Goal: Task Accomplishment & Management: Manage account settings

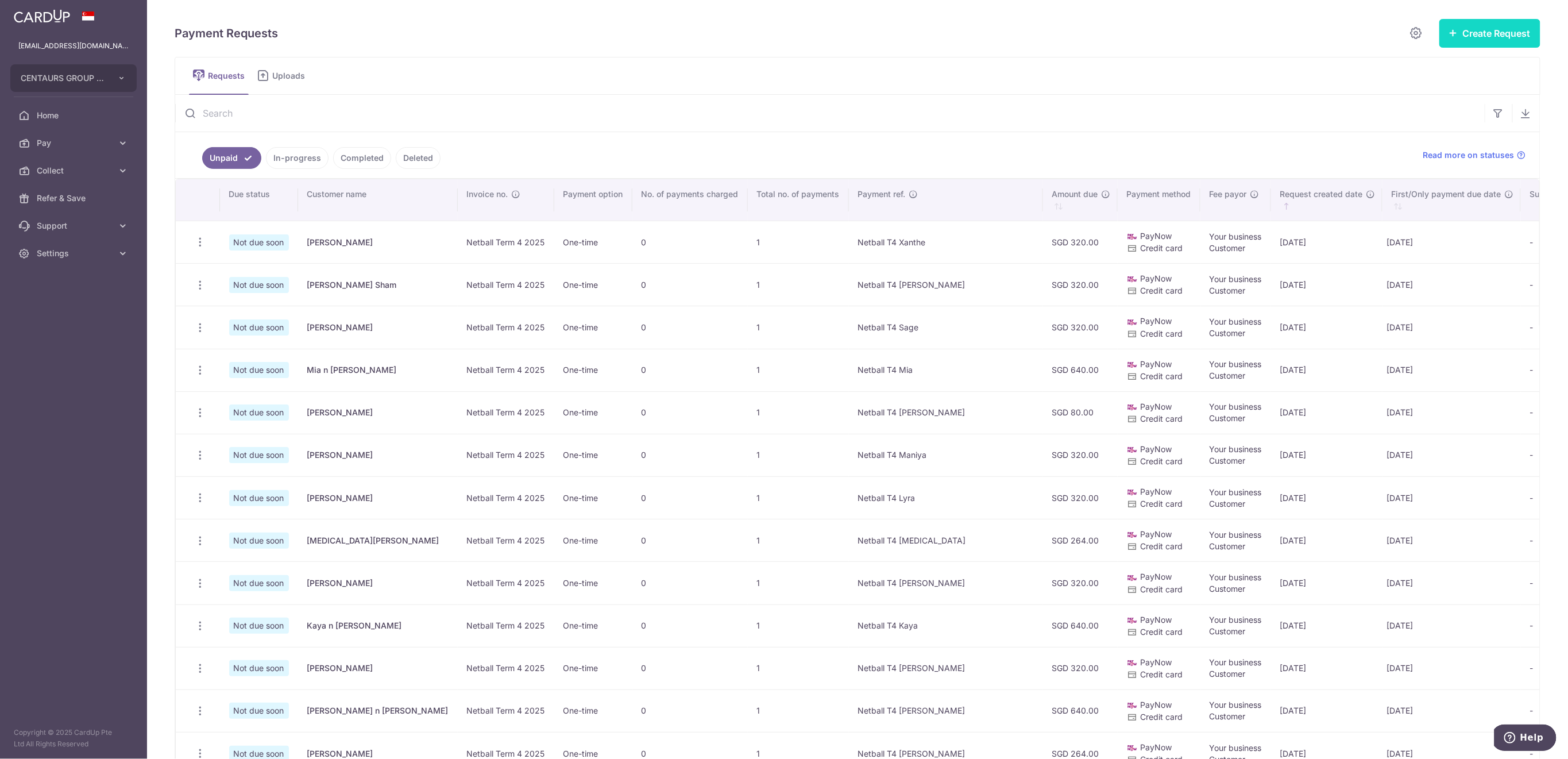
click at [1470, 36] on button "Create Request" at bounding box center [1490, 33] width 102 height 29
click at [1454, 87] on link "Multiple Requests" at bounding box center [1461, 97] width 160 height 28
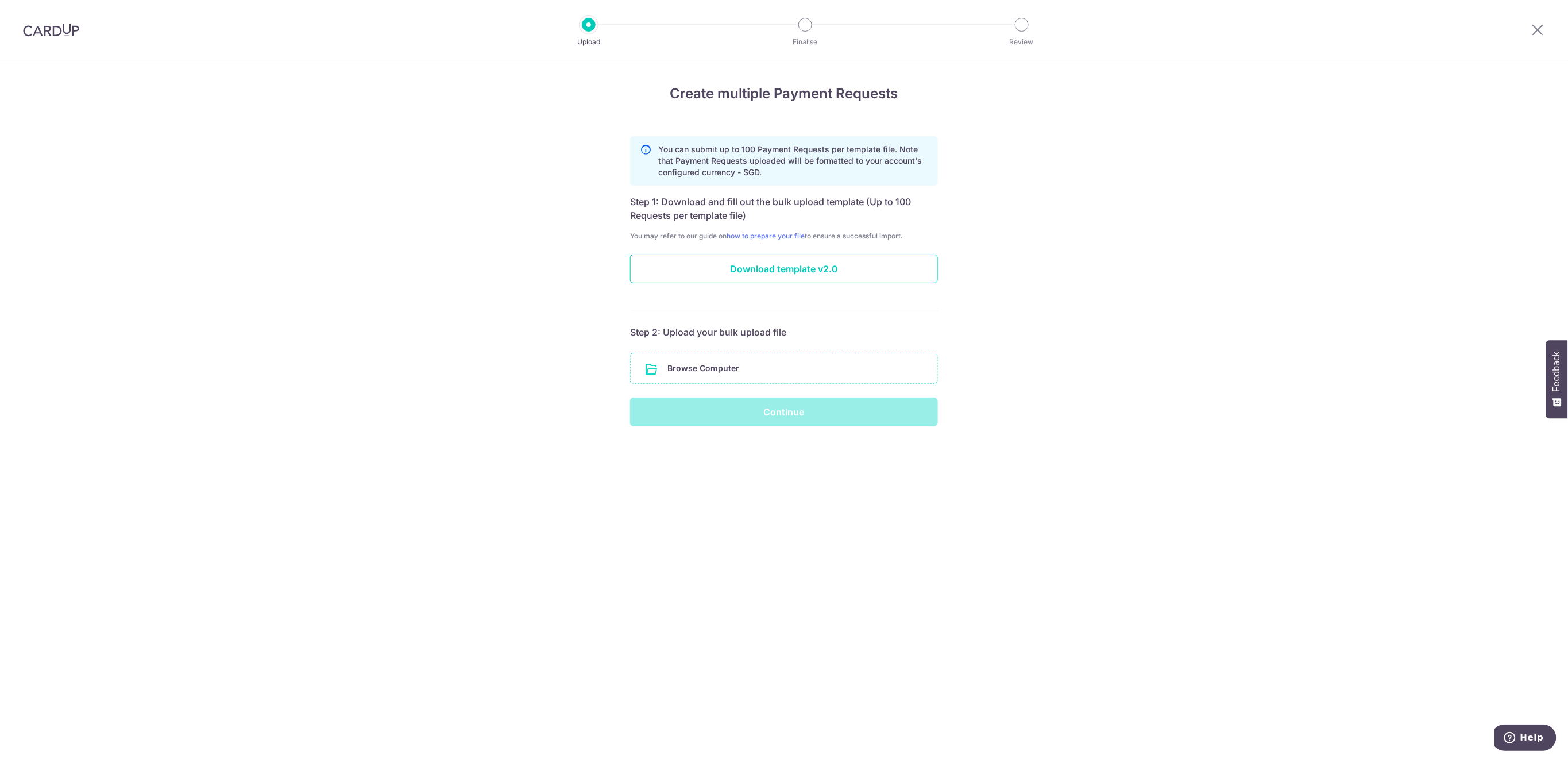
click at [687, 366] on input "file" at bounding box center [784, 368] width 307 height 30
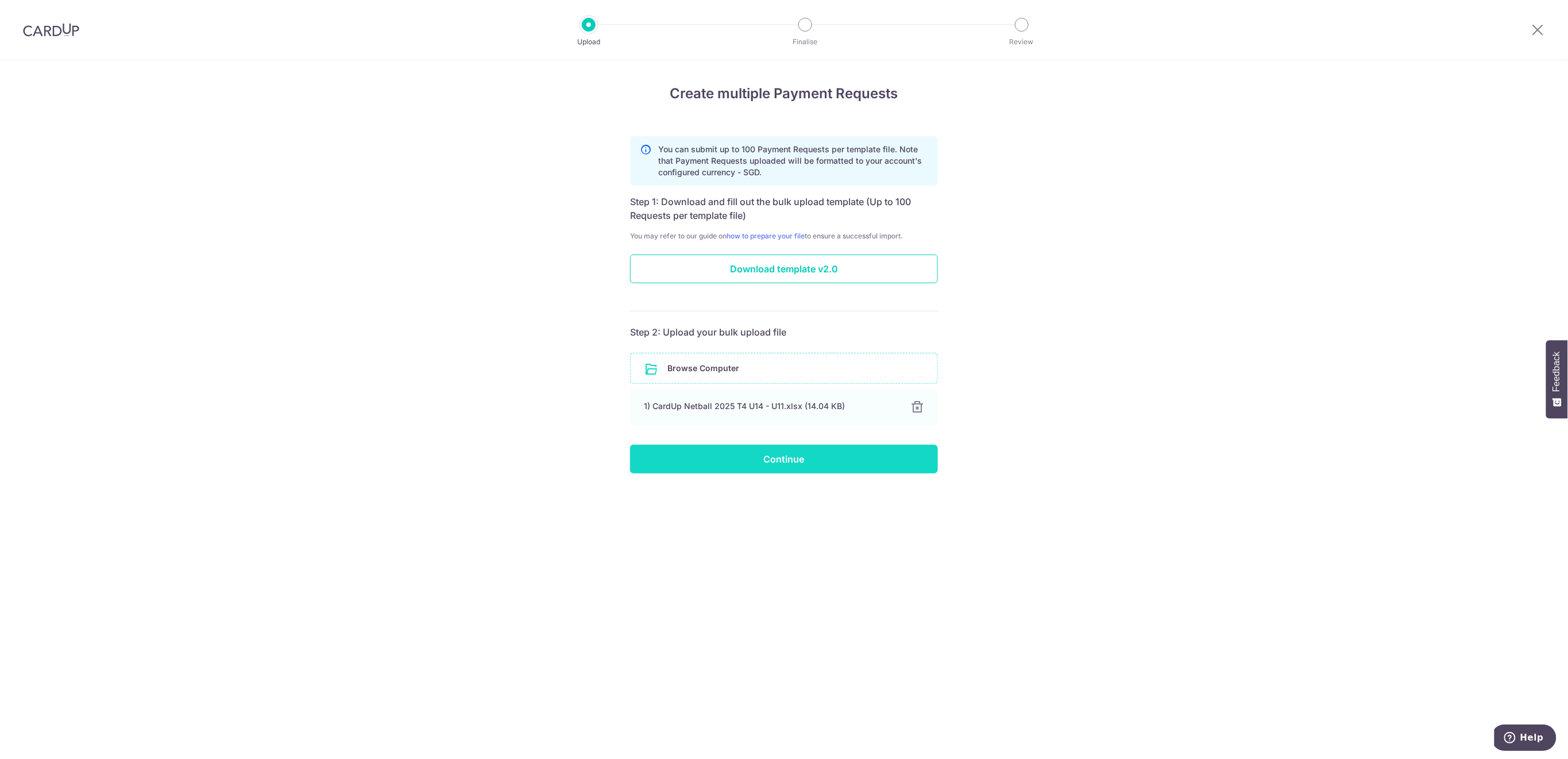
click at [780, 457] on input "Continue" at bounding box center [784, 458] width 308 height 29
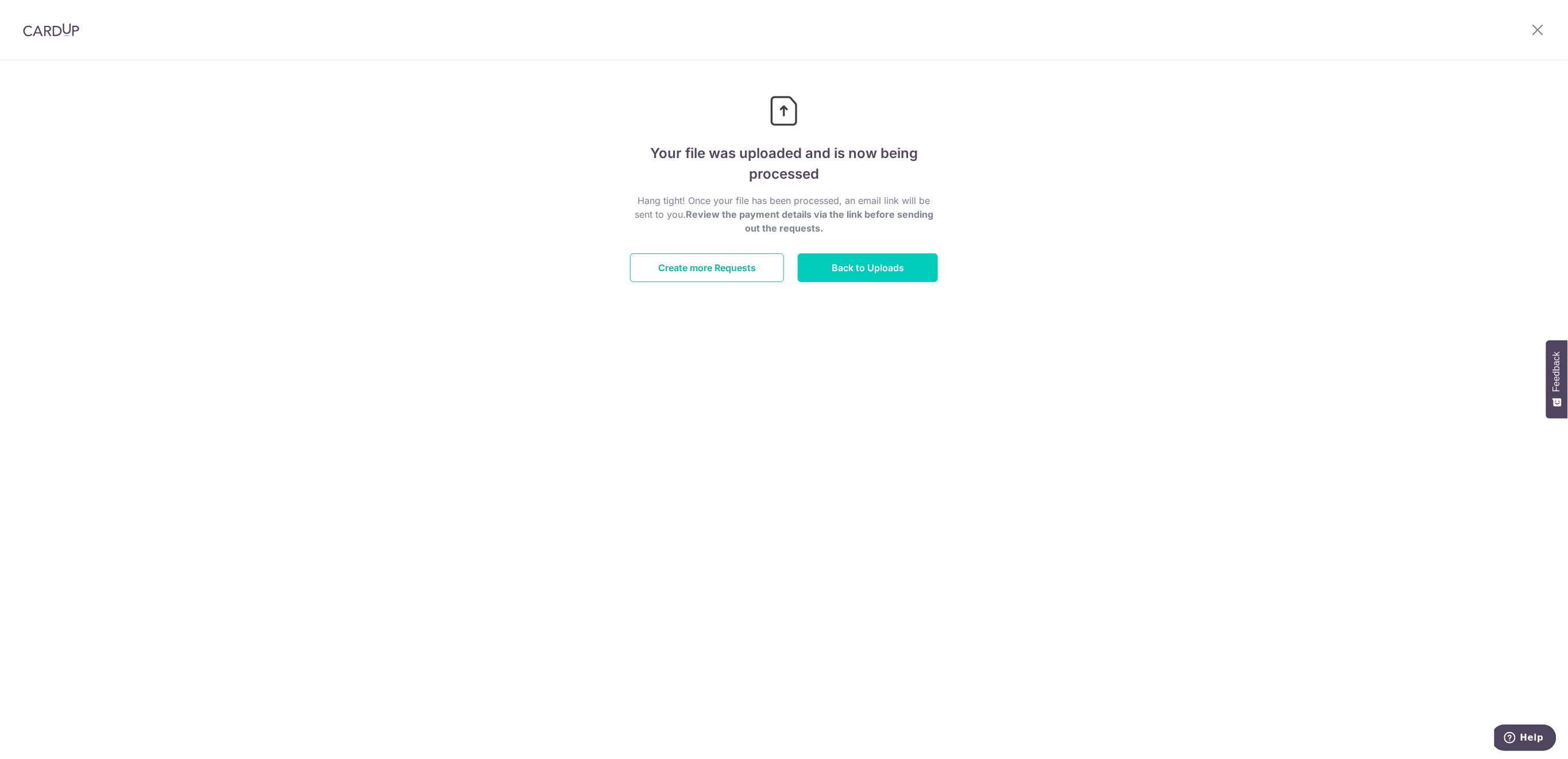
drag, startPoint x: 747, startPoint y: 275, endPoint x: 789, endPoint y: 304, distance: 51.0
click at [747, 275] on link "Create more Requests" at bounding box center [707, 267] width 154 height 29
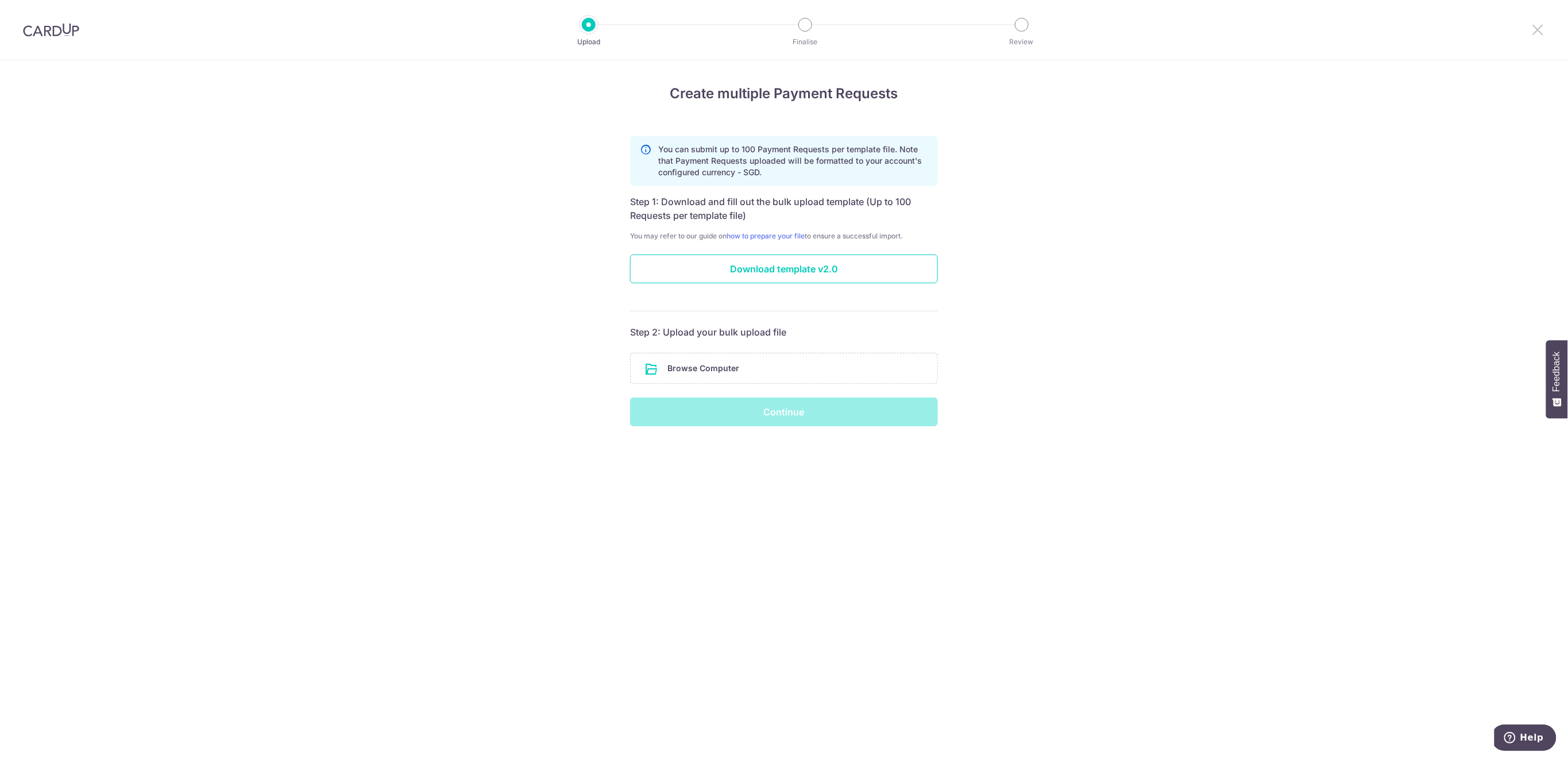
click at [1537, 30] on icon at bounding box center [1538, 30] width 14 height 15
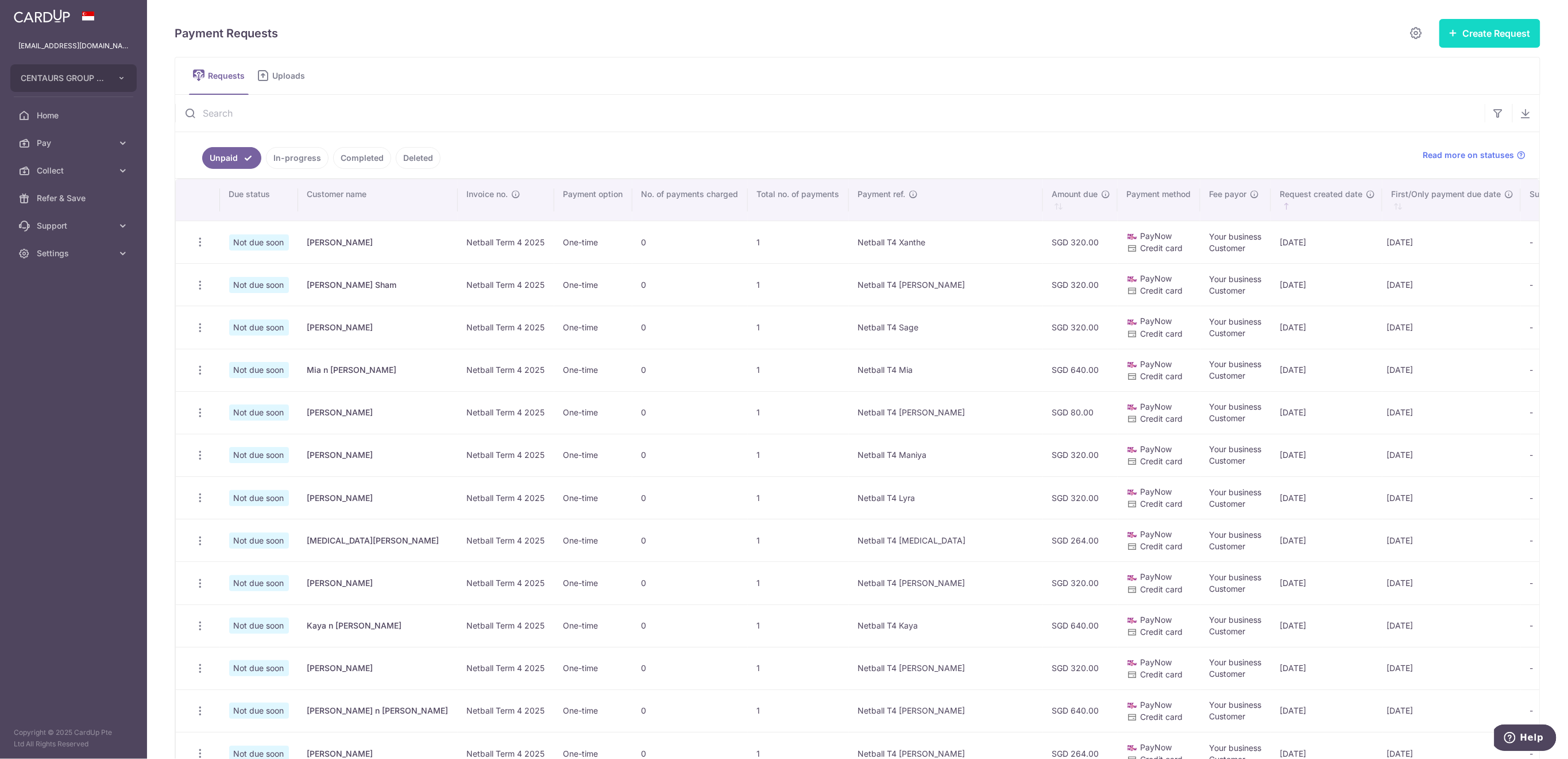
click at [1459, 35] on button "Create Request" at bounding box center [1490, 33] width 102 height 29
click at [1431, 100] on span "Multiple Requests" at bounding box center [1472, 97] width 118 height 14
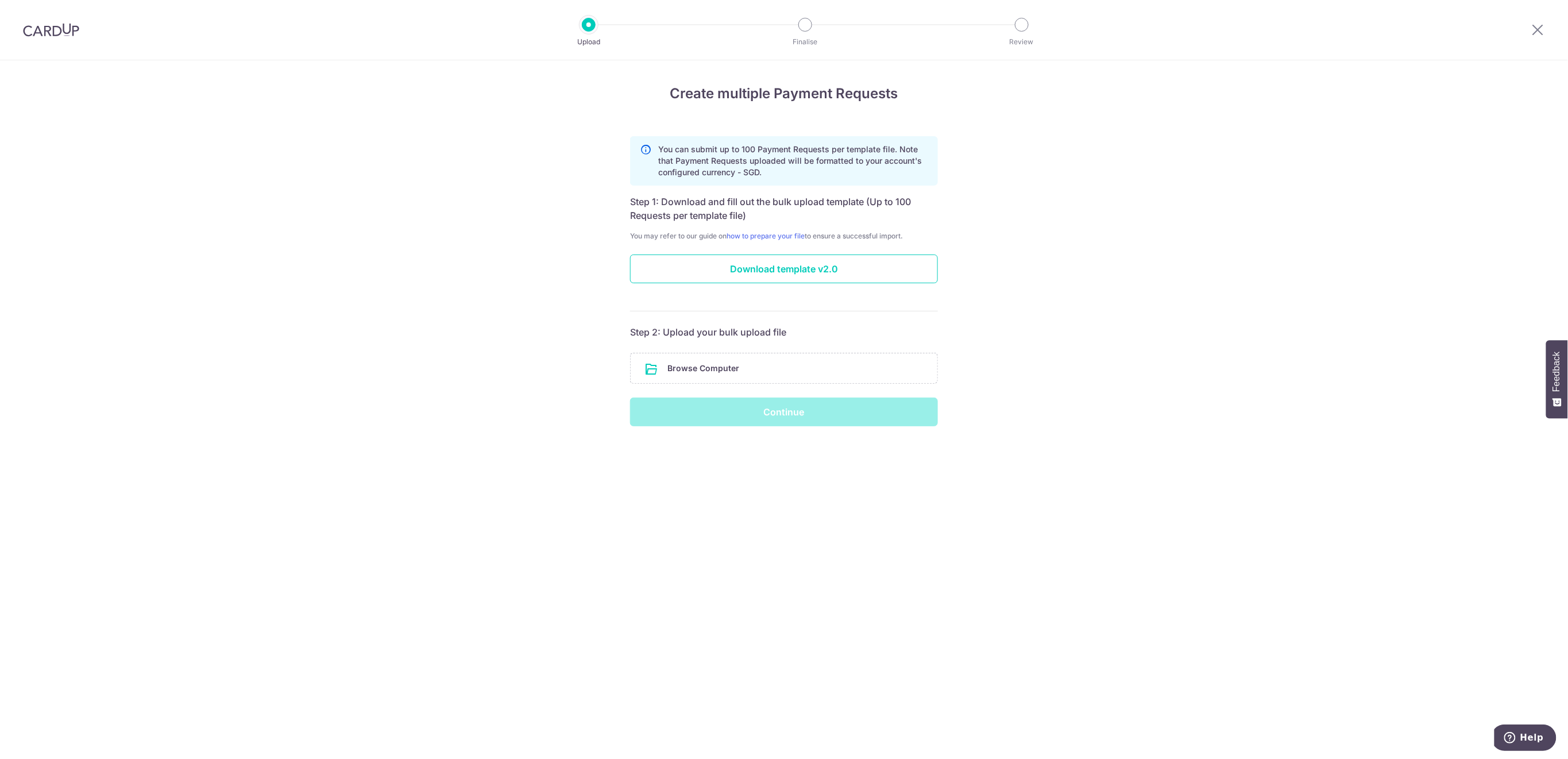
click at [869, 413] on div "Continue" at bounding box center [784, 411] width 321 height 29
click at [1533, 28] on icon at bounding box center [1538, 30] width 14 height 15
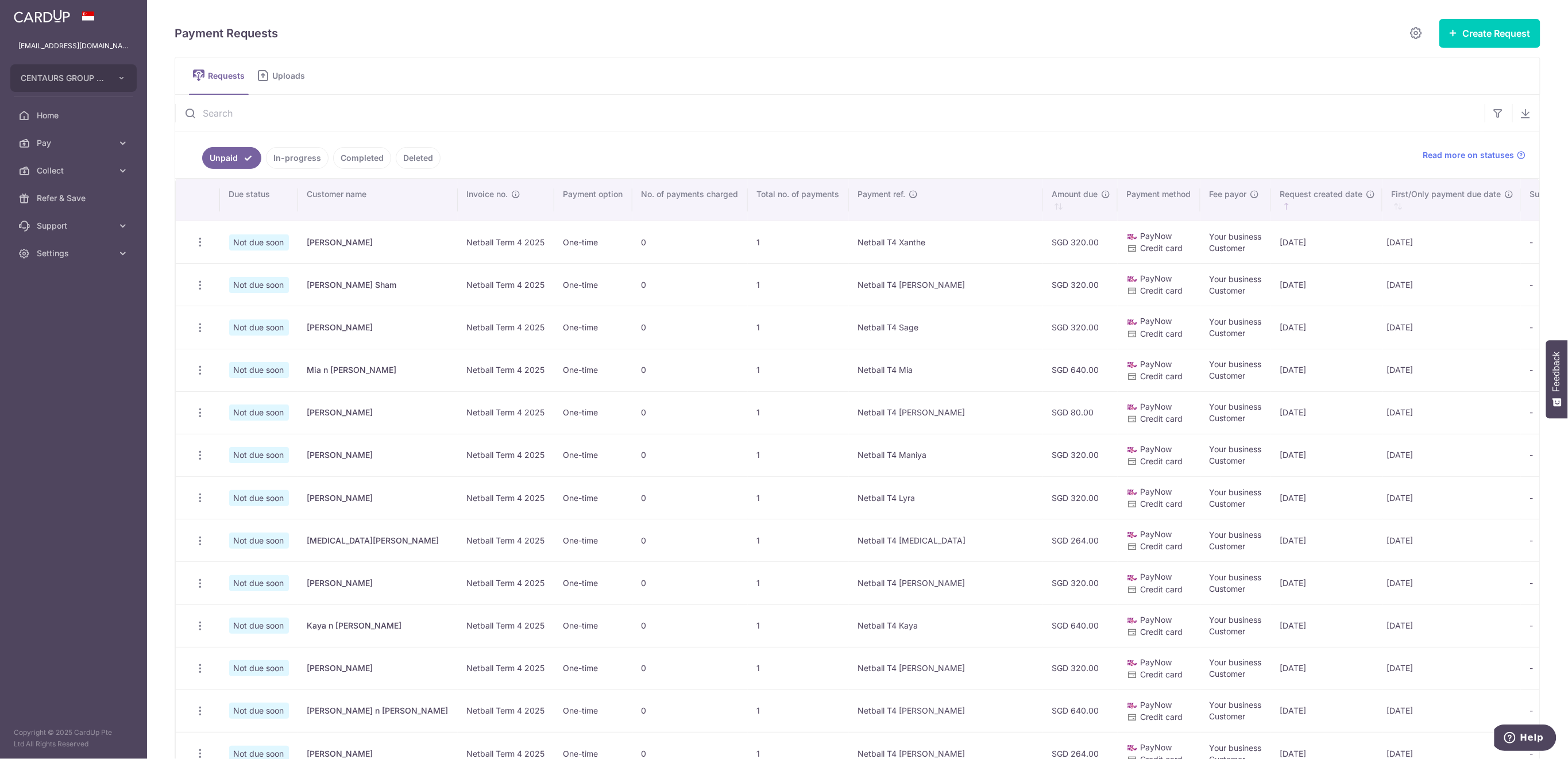
drag, startPoint x: 286, startPoint y: 74, endPoint x: 298, endPoint y: 69, distance: 13.0
click at [286, 74] on span "Uploads" at bounding box center [292, 76] width 40 height 12
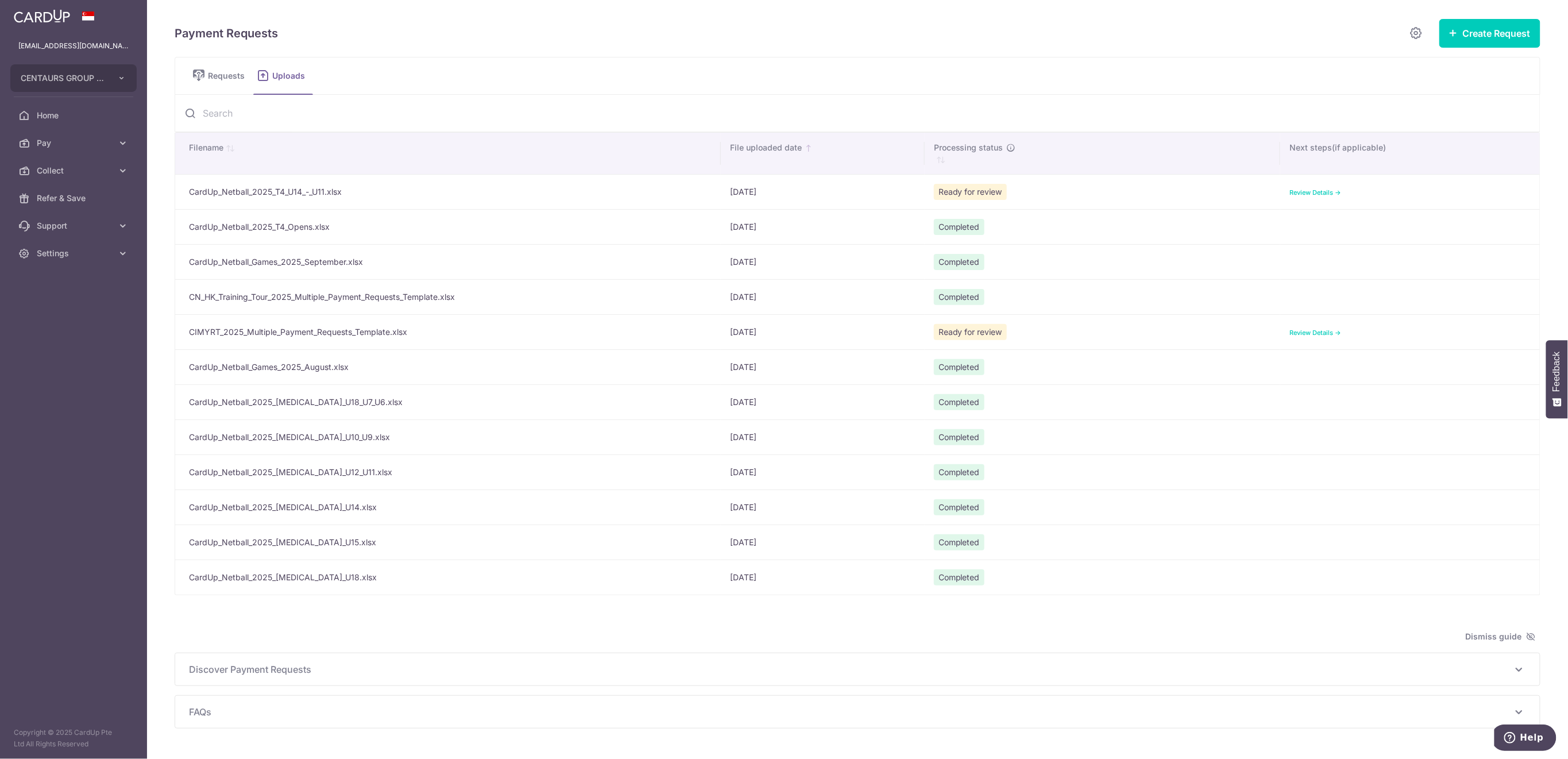
click at [1311, 190] on link "Review Details ->" at bounding box center [1316, 192] width 51 height 8
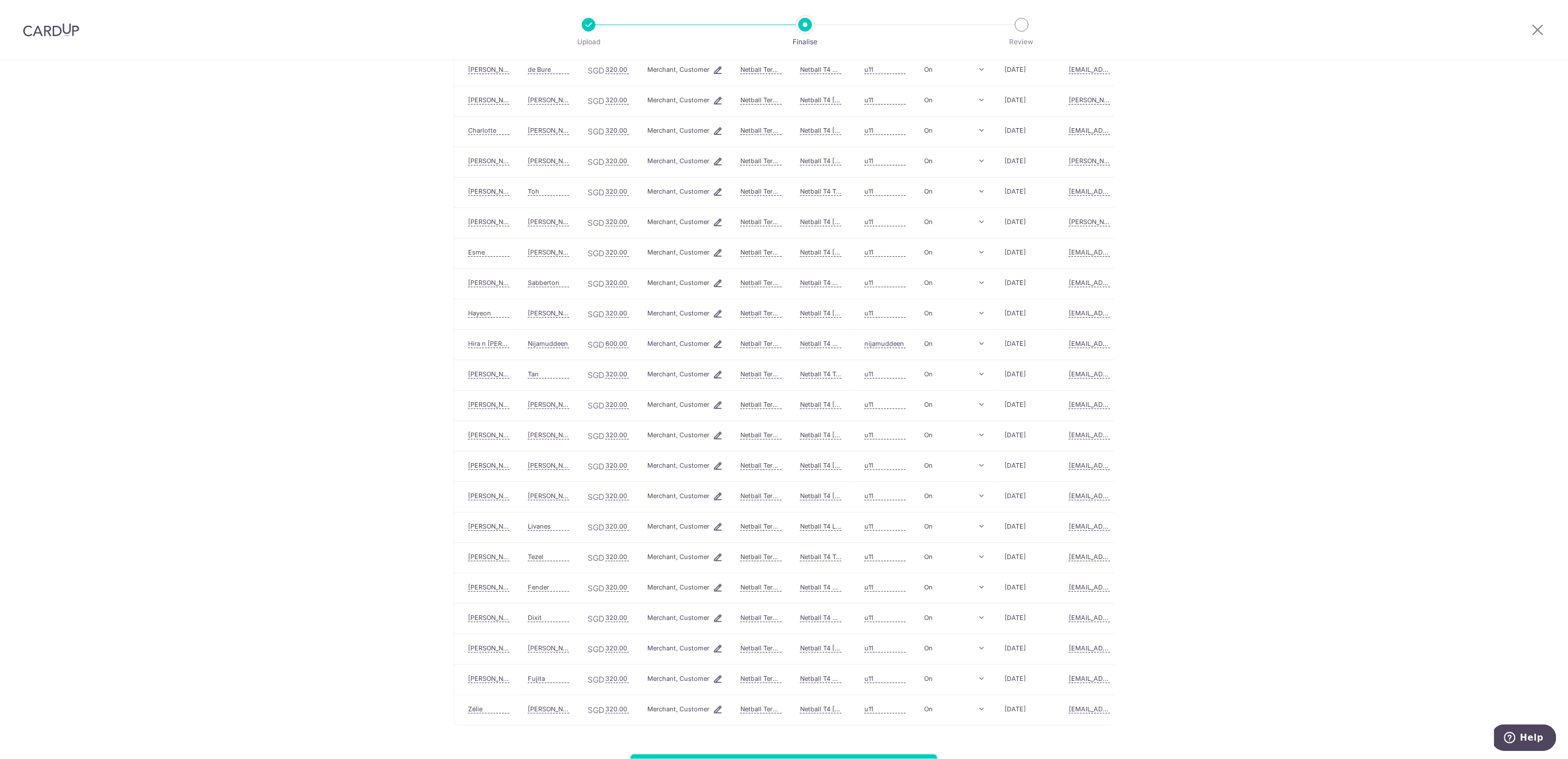
scroll to position [1658, 0]
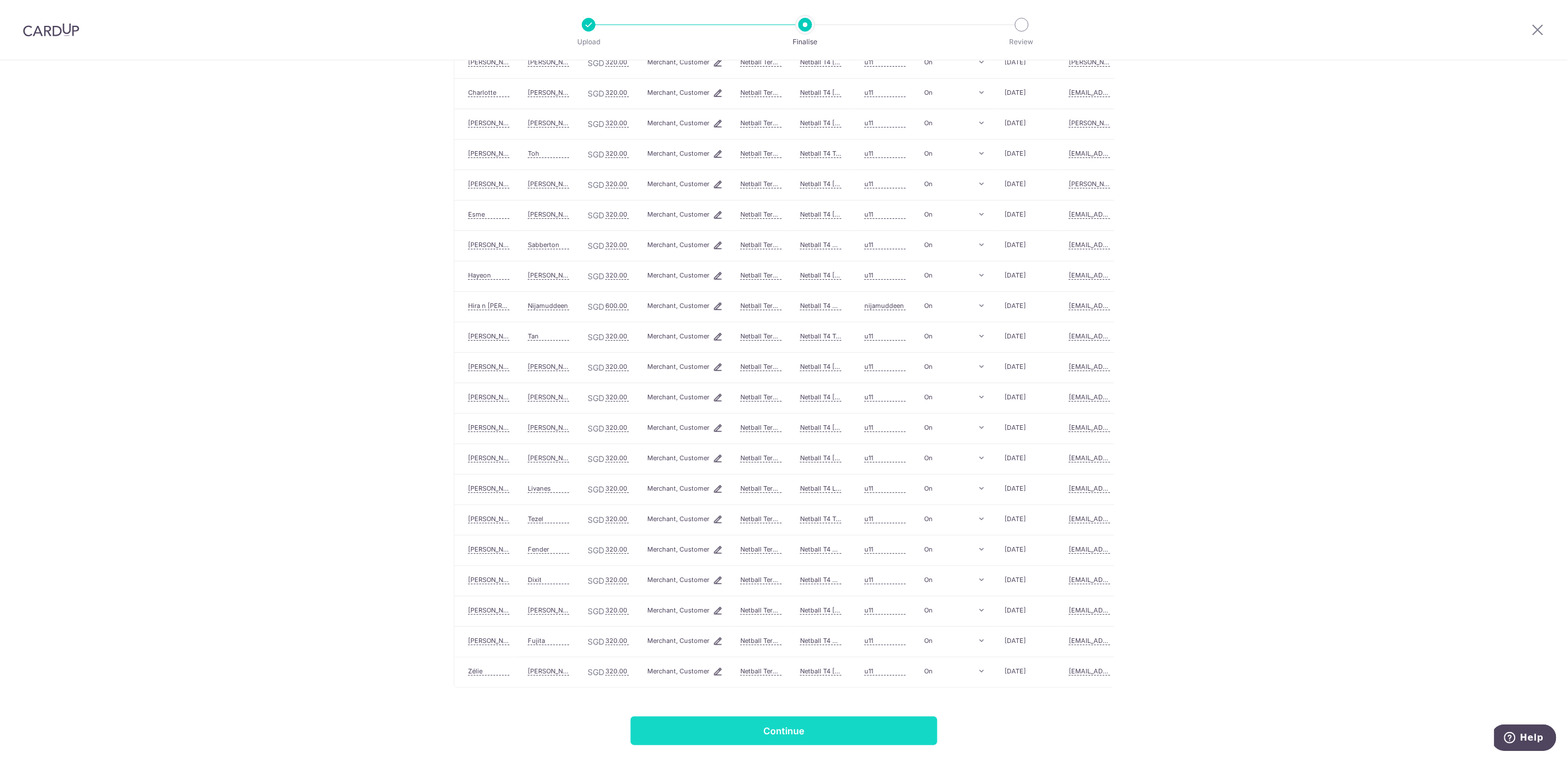
click at [902, 732] on input "Continue" at bounding box center [784, 729] width 307 height 29
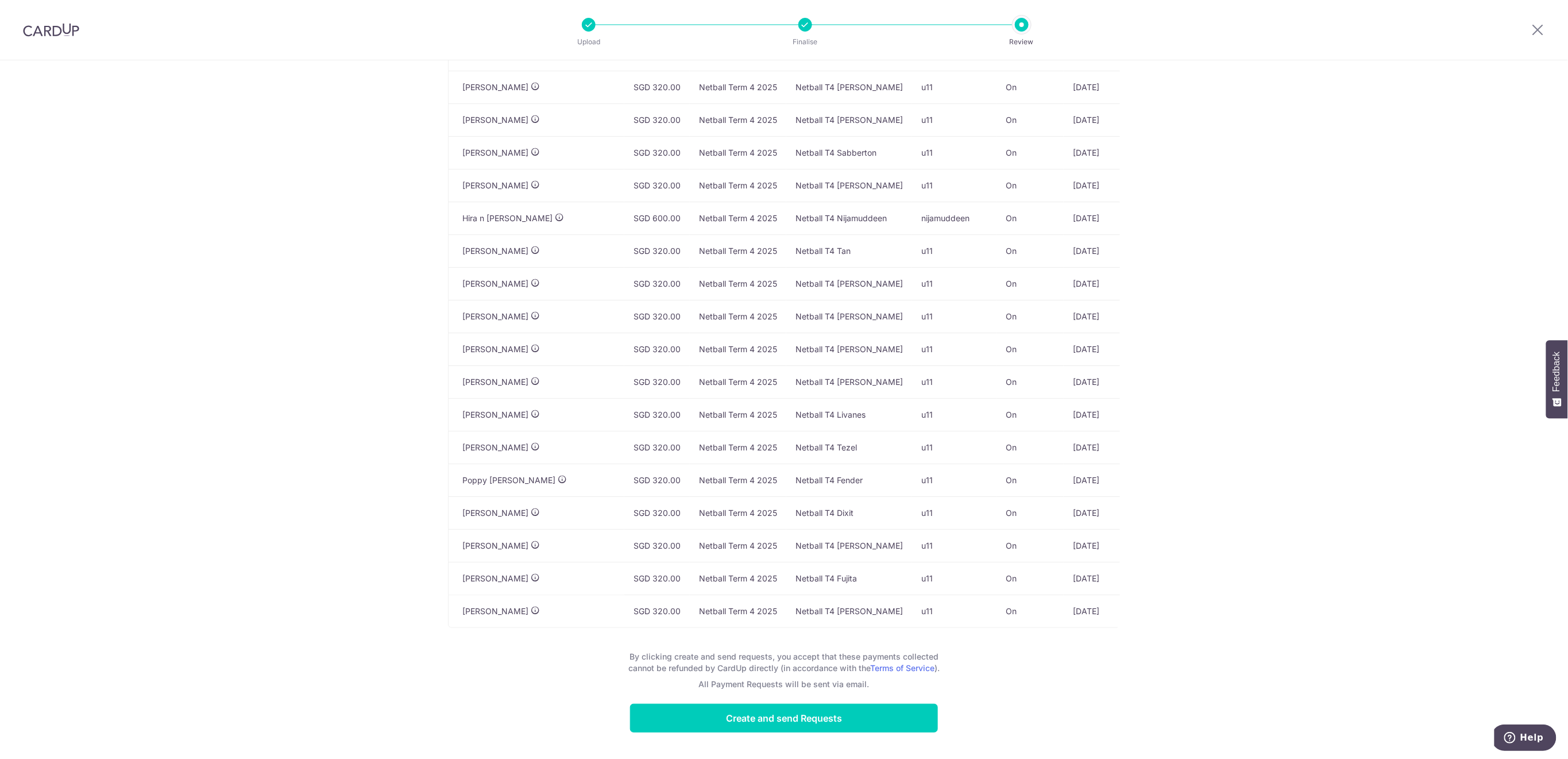
scroll to position [60, 0]
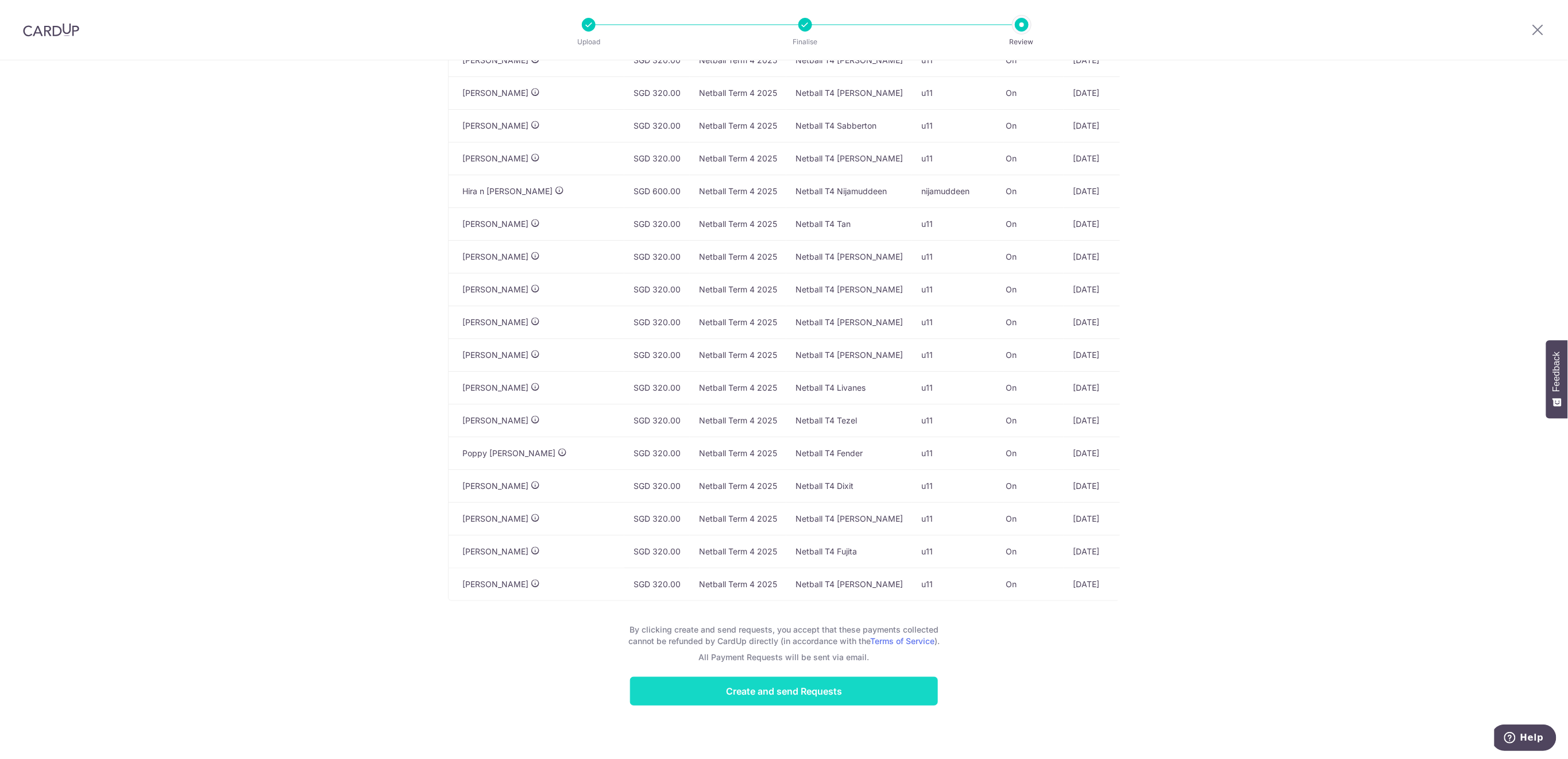
click at [889, 693] on input "Create and send Requests" at bounding box center [784, 690] width 308 height 29
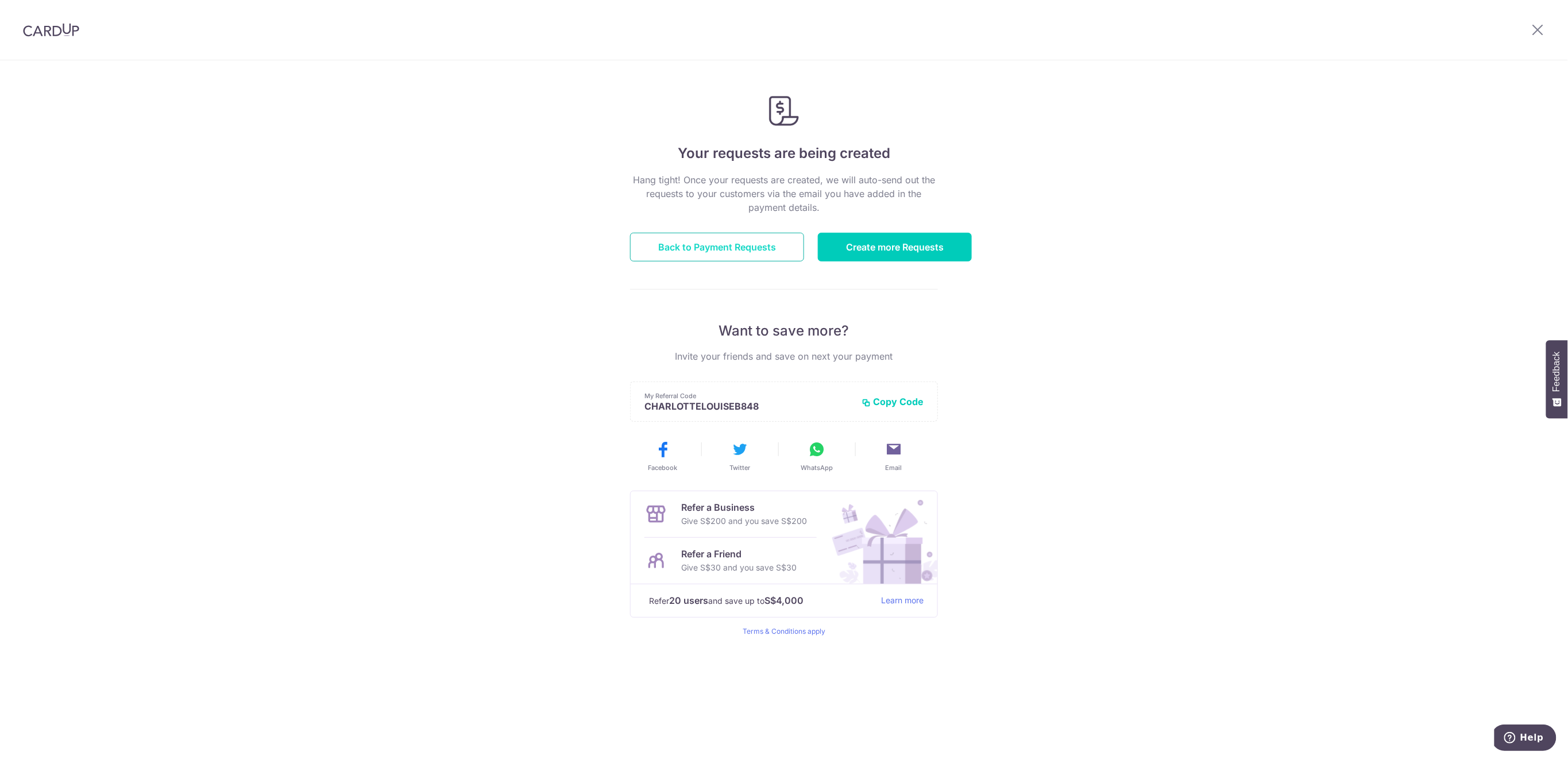
click at [720, 242] on link "Back to Payment Requests" at bounding box center [717, 246] width 175 height 29
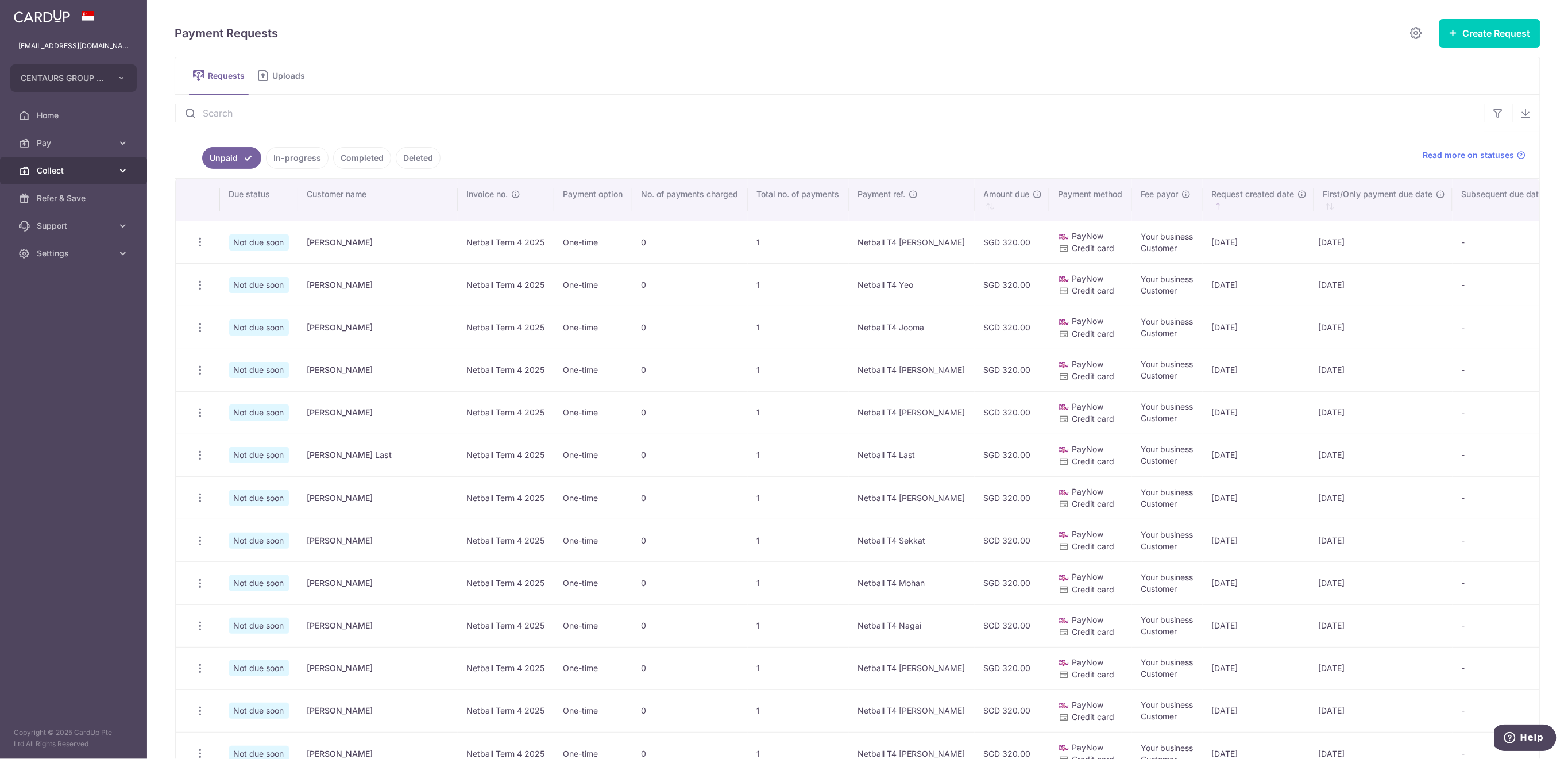
click at [86, 170] on span "Collect" at bounding box center [74, 171] width 76 height 12
click at [75, 196] on span "Dashboard" at bounding box center [74, 198] width 76 height 12
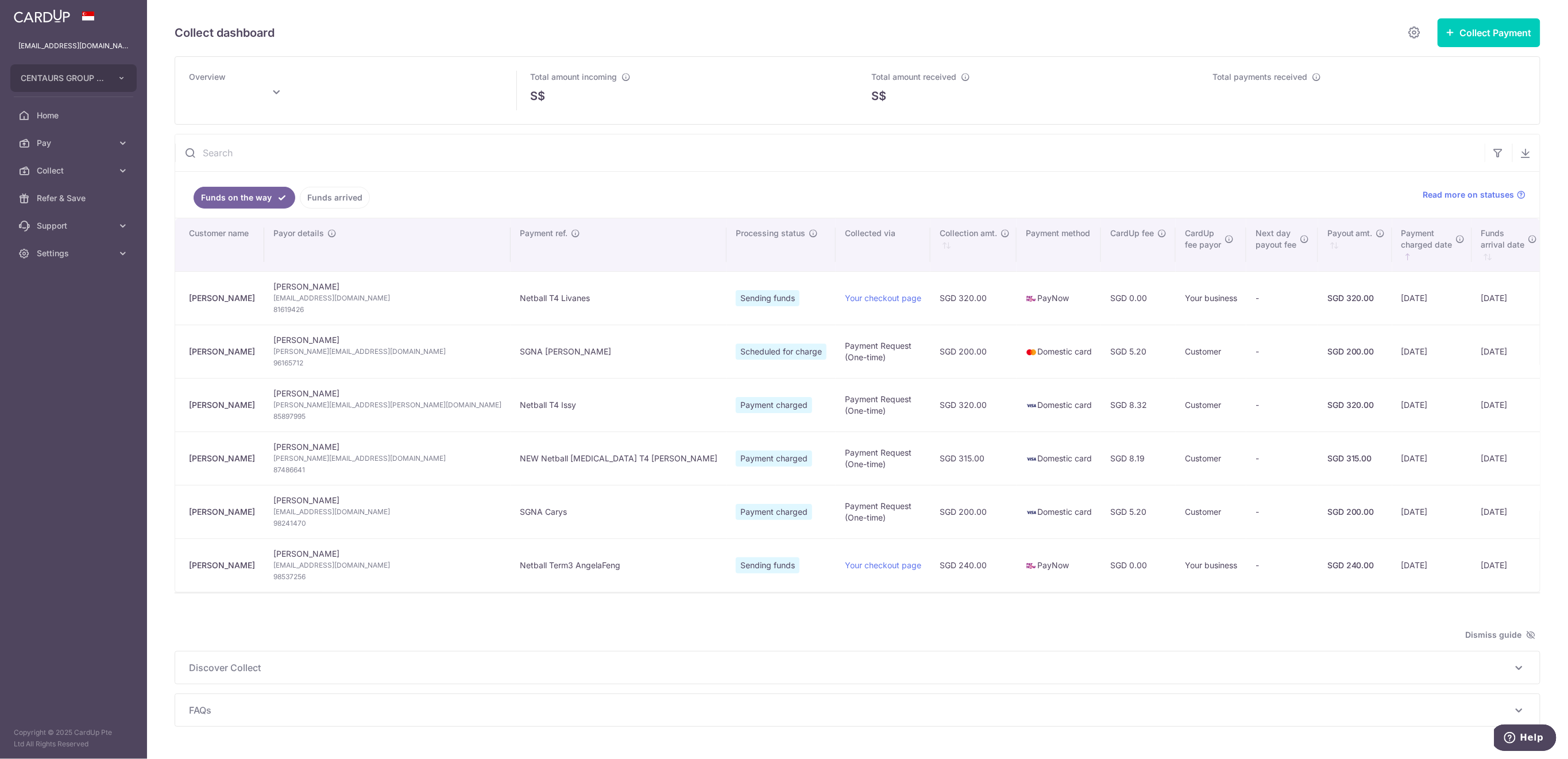
type input "October 2025"
click at [78, 170] on span "Collect" at bounding box center [74, 171] width 76 height 12
click at [68, 250] on span "Payment Requests" at bounding box center [74, 253] width 76 height 12
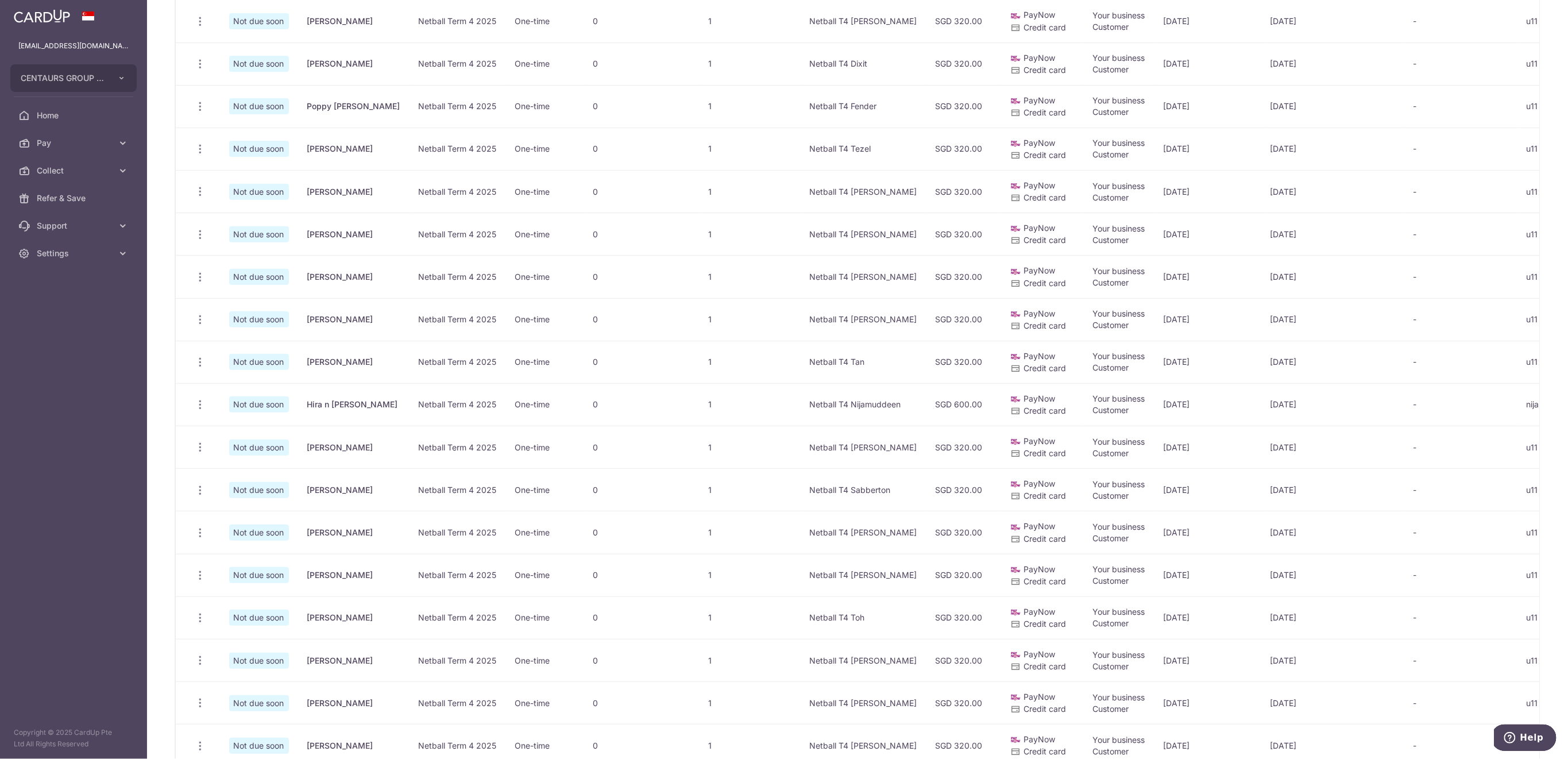
scroll to position [548, 0]
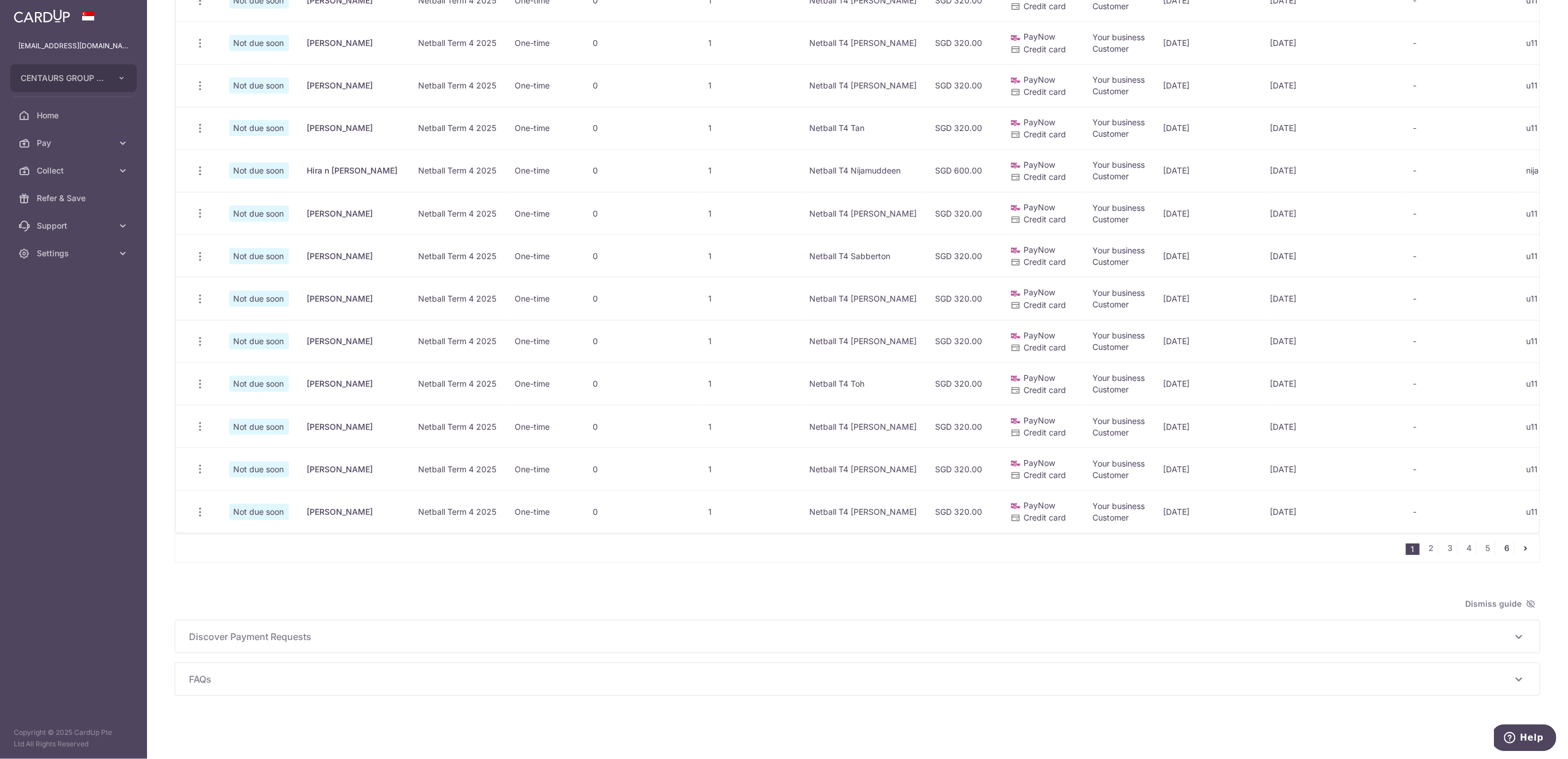
click at [1501, 551] on link "6" at bounding box center [1508, 548] width 14 height 14
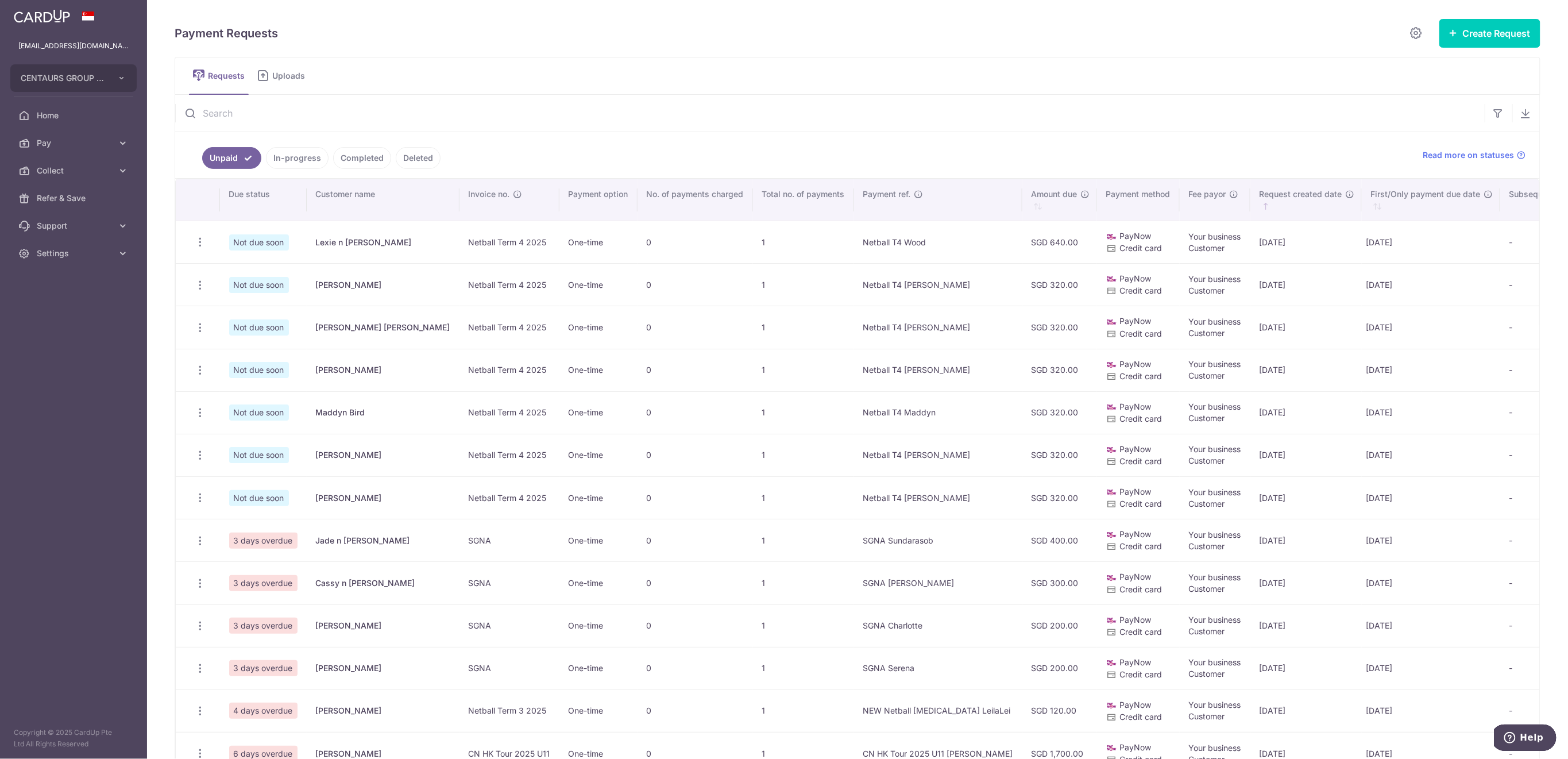
scroll to position [230, 0]
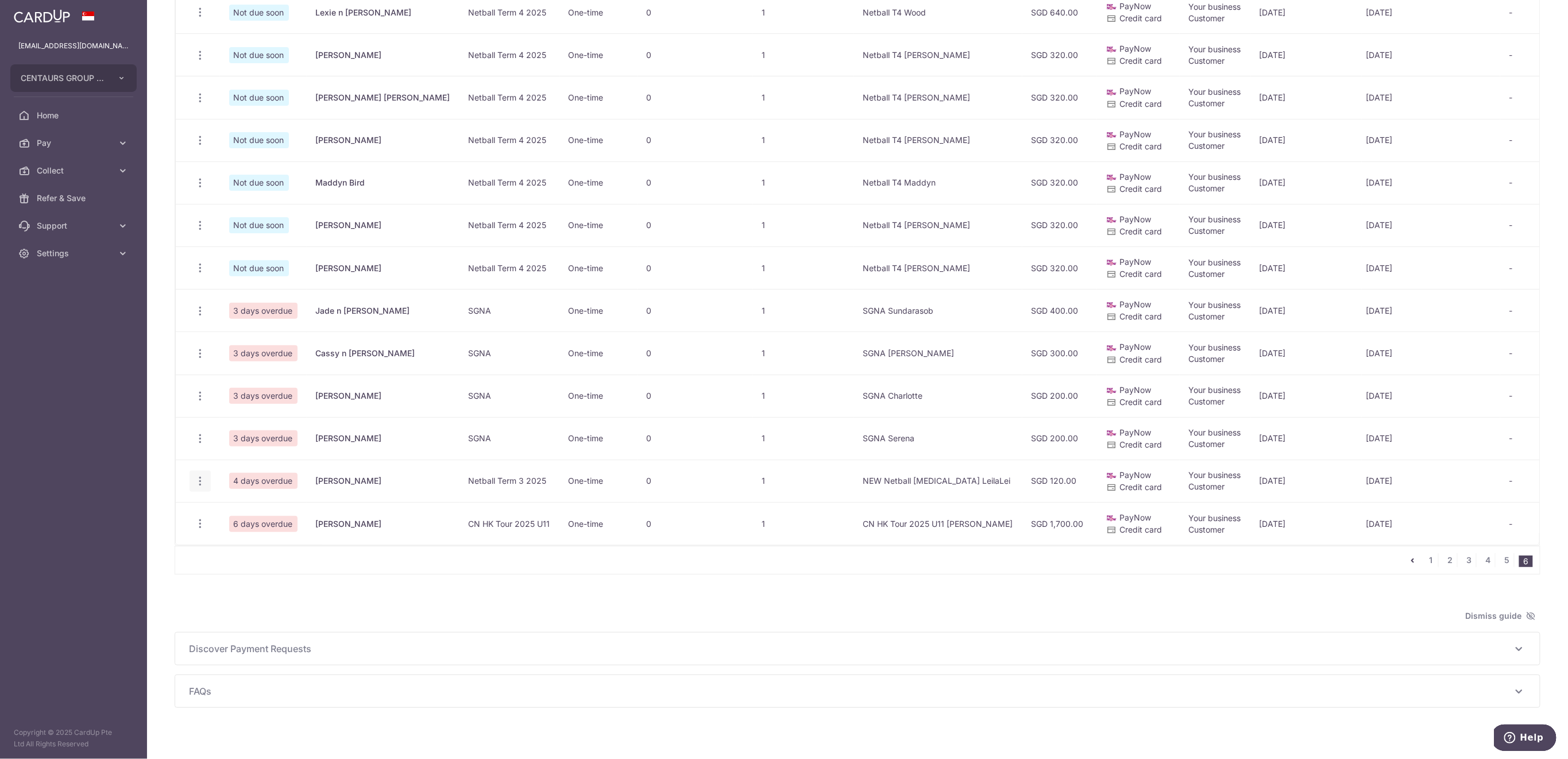
click at [197, 478] on icon "button" at bounding box center [200, 481] width 12 height 12
click at [241, 513] on span "Update Request" at bounding box center [257, 513] width 72 height 14
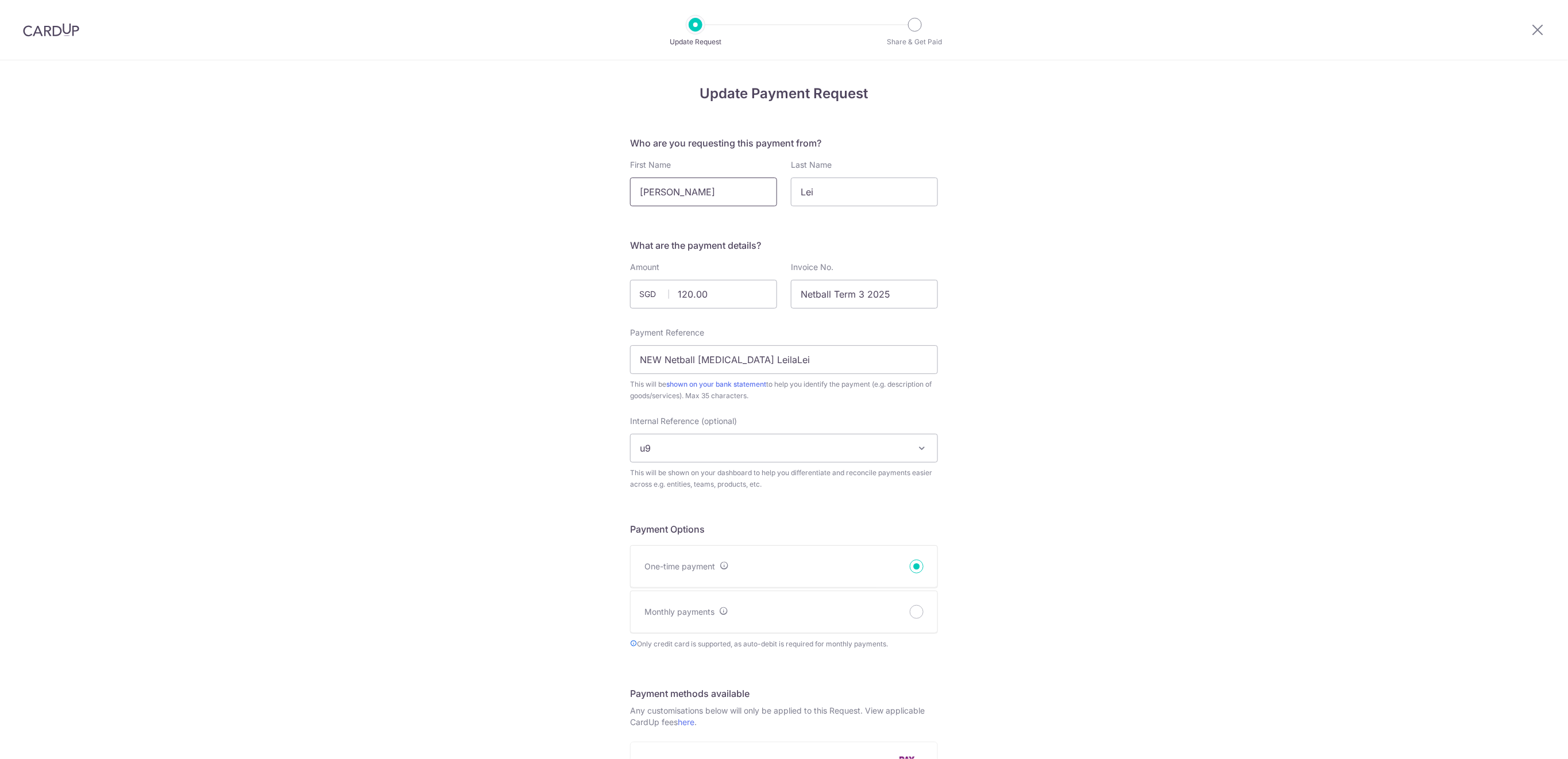
click at [705, 195] on input "Leila" at bounding box center [703, 191] width 147 height 29
type input "Leila n Leah"
drag, startPoint x: 739, startPoint y: 298, endPoint x: 649, endPoint y: 301, distance: 90.0
click at [649, 301] on input "120.00" at bounding box center [703, 294] width 147 height 29
type input "760.00"
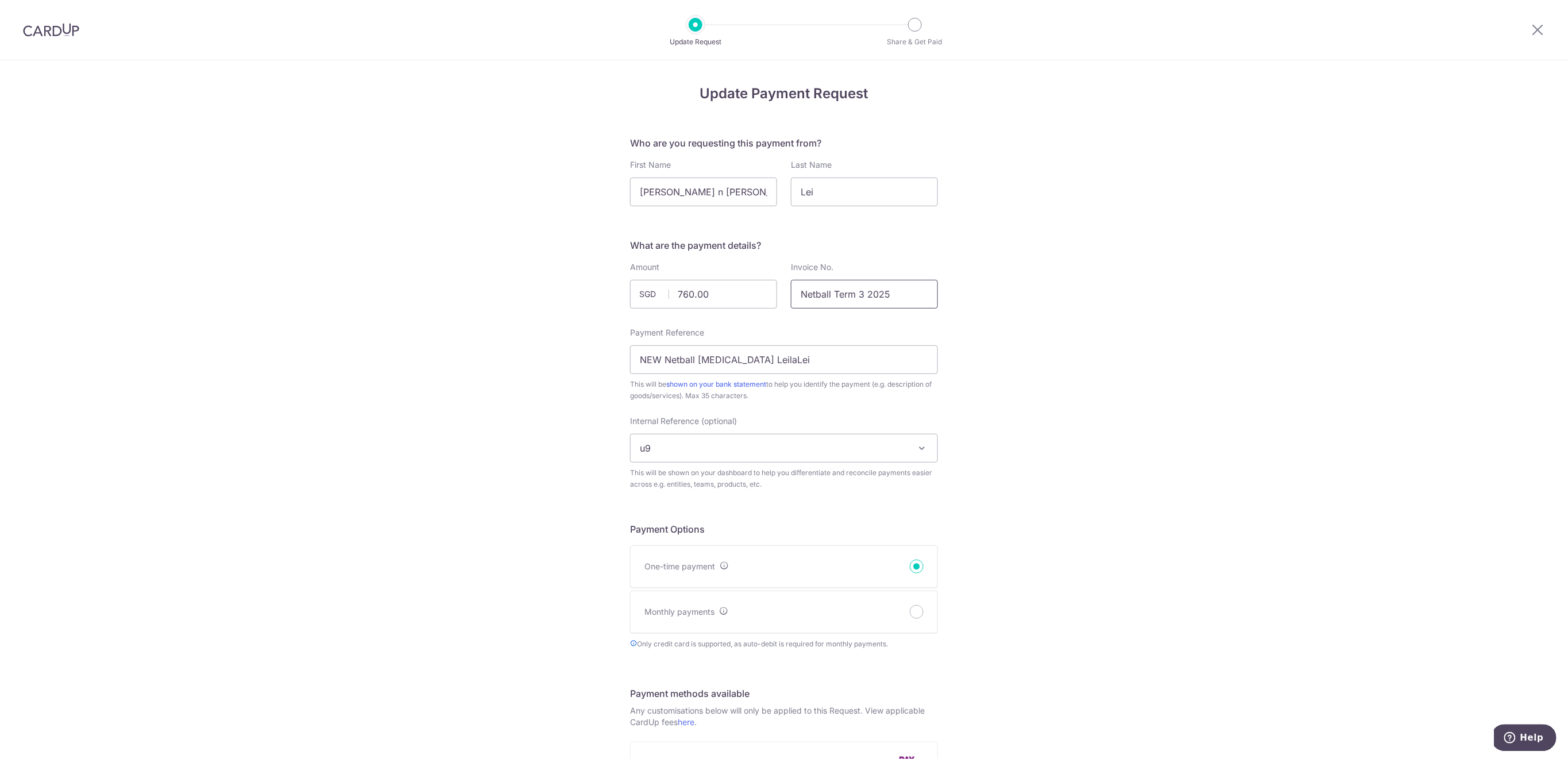
click at [862, 297] on input "Netball Term 3 2025" at bounding box center [864, 294] width 147 height 29
type input "Netball Term 3 n 4 2025"
click at [755, 358] on input "NEW Netball T3 LeilaLei" at bounding box center [784, 359] width 308 height 29
type input "NEW n Returning Lei"
click at [679, 442] on span "u9" at bounding box center [784, 448] width 307 height 28
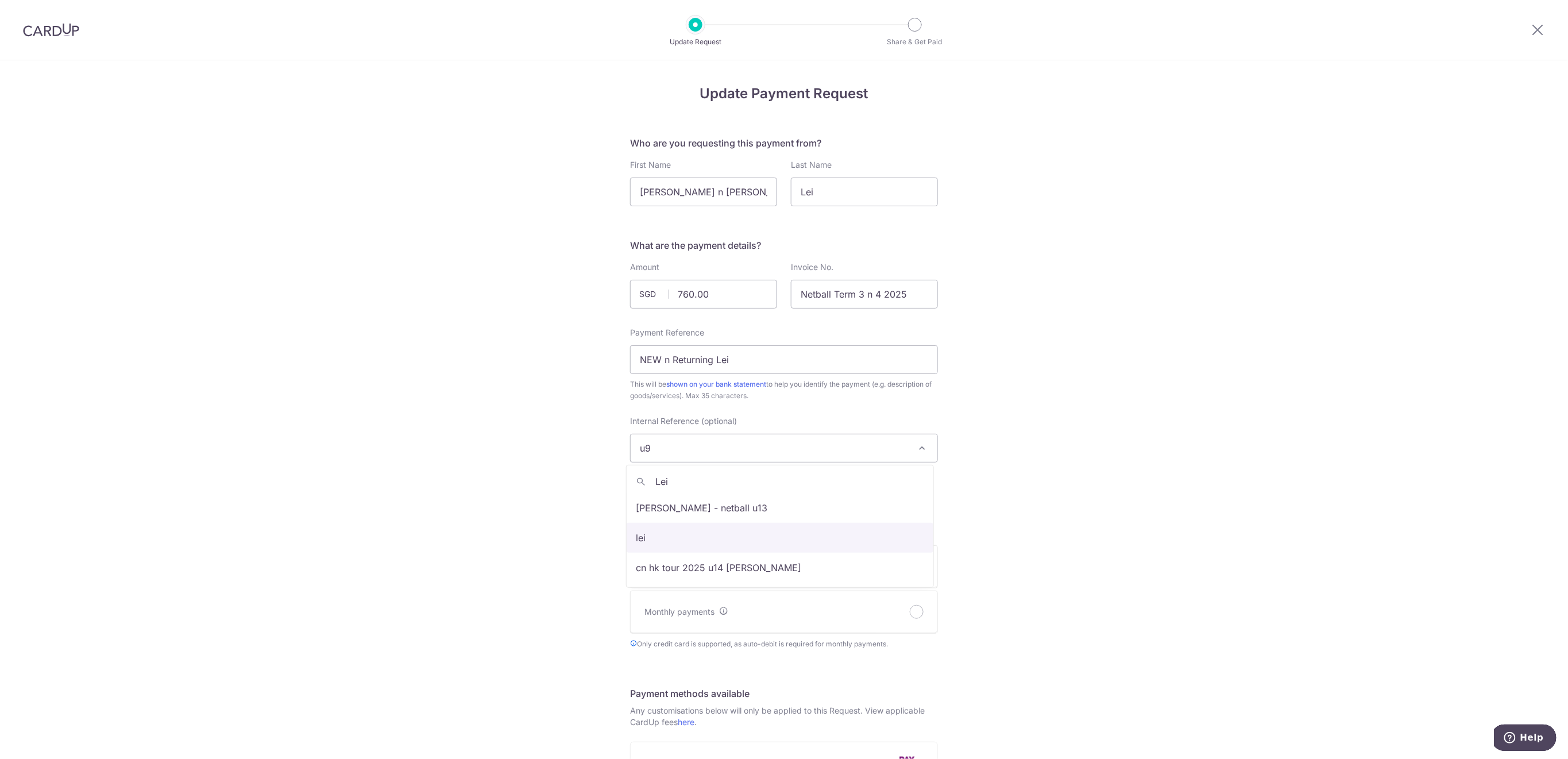
type input "Lei"
select select "lei"
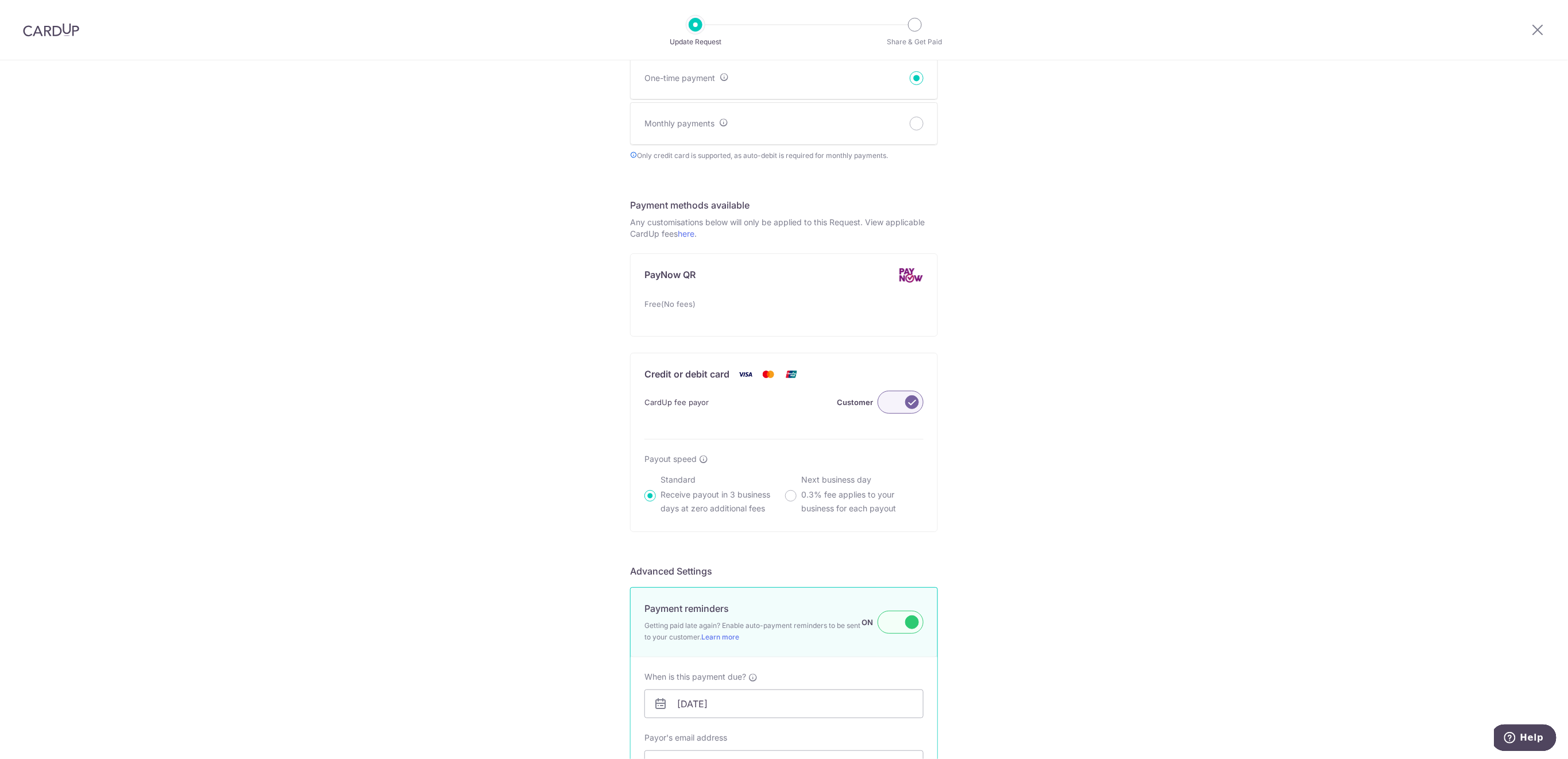
scroll to position [657, 0]
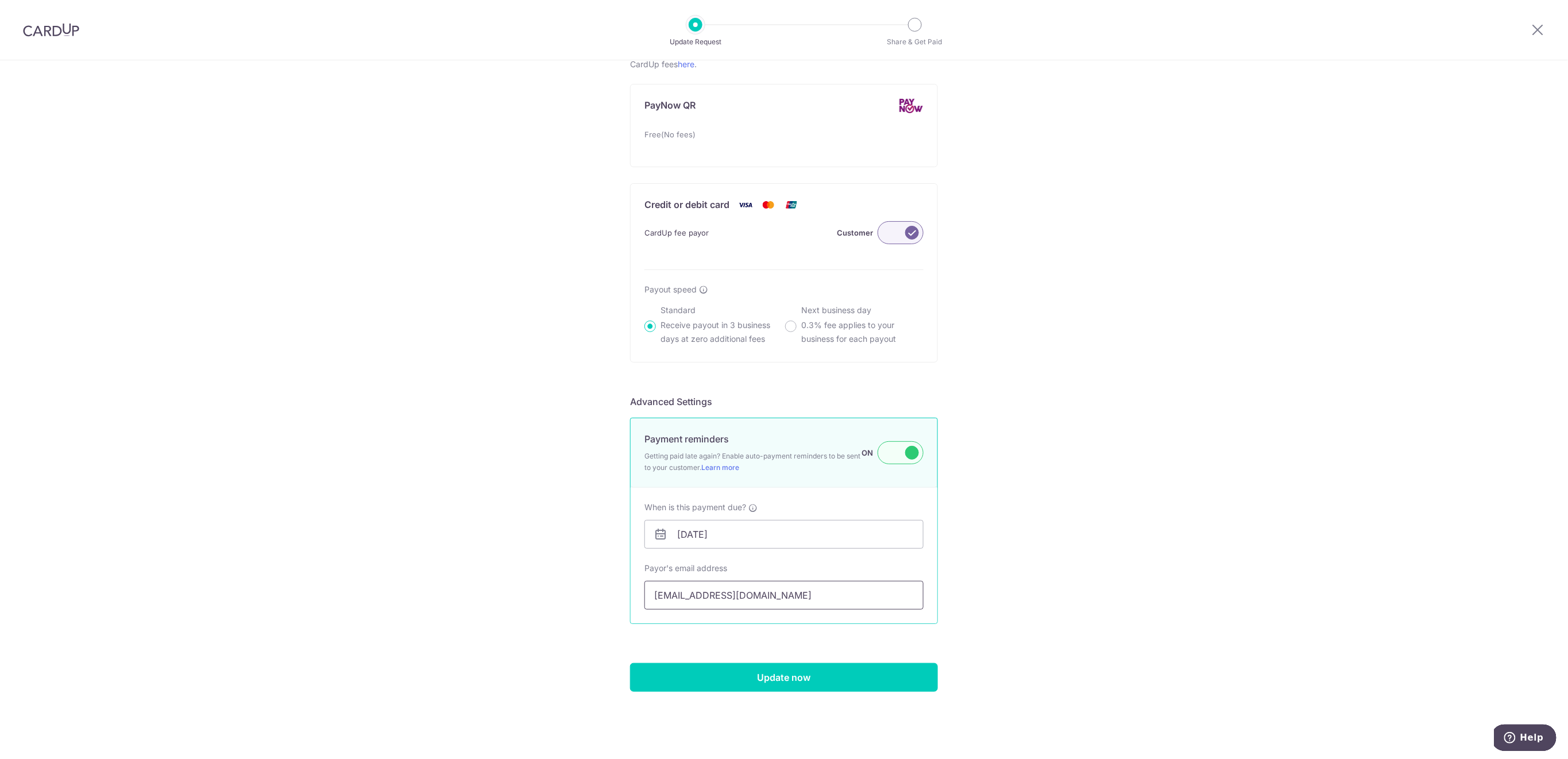
drag, startPoint x: 767, startPoint y: 595, endPoint x: 646, endPoint y: 591, distance: 121.1
click at [645, 592] on input "momopurin@gmail.com" at bounding box center [784, 594] width 279 height 29
click at [801, 684] on input "Update now" at bounding box center [784, 676] width 308 height 29
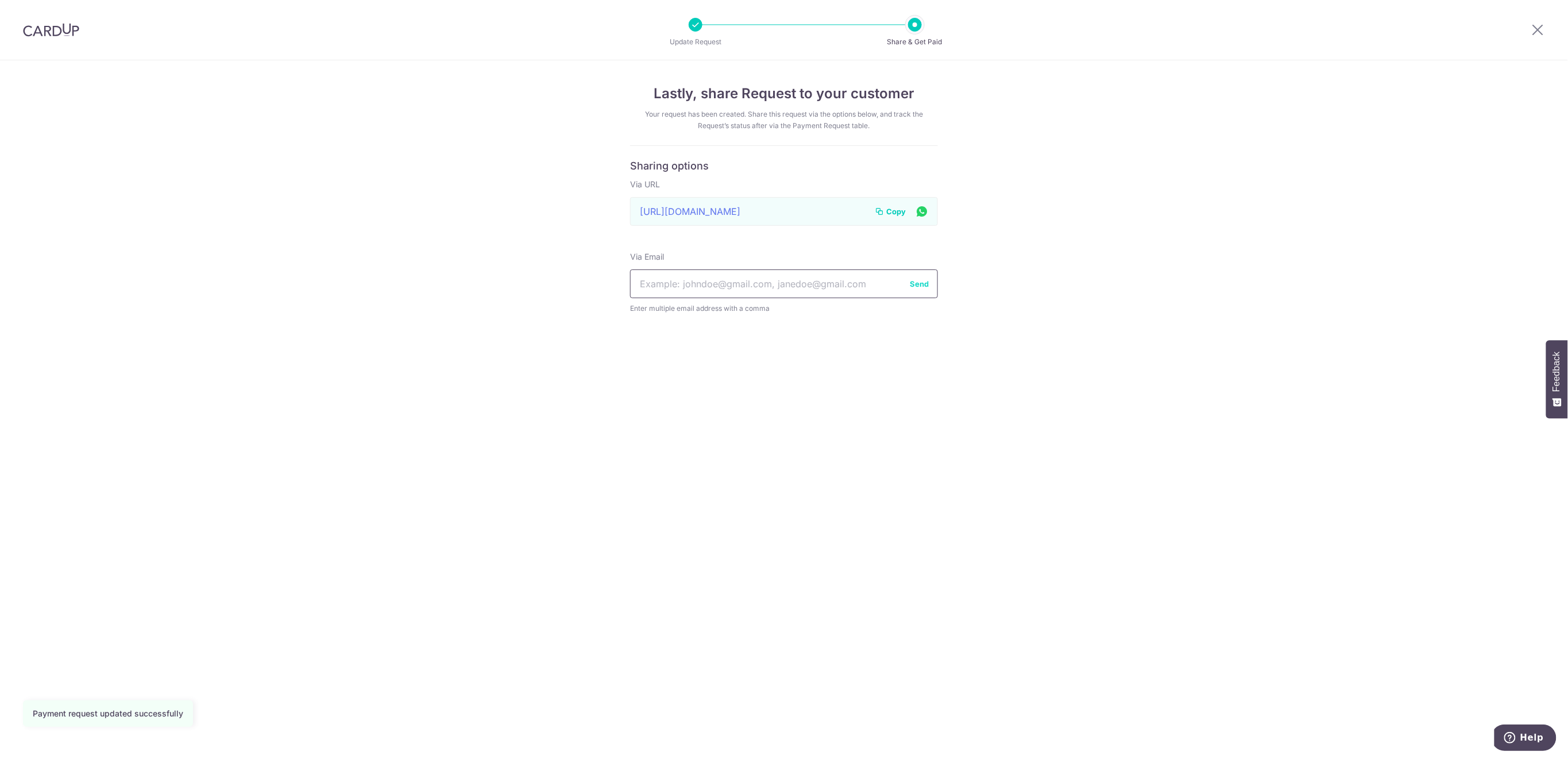
click at [780, 278] on input "text" at bounding box center [784, 283] width 308 height 29
paste input "[EMAIL_ADDRESS][DOMAIN_NAME]"
type input "[EMAIL_ADDRESS][DOMAIN_NAME]"
click at [917, 282] on button "Send" at bounding box center [919, 284] width 19 height 12
click at [897, 210] on span "Copy" at bounding box center [896, 212] width 20 height 12
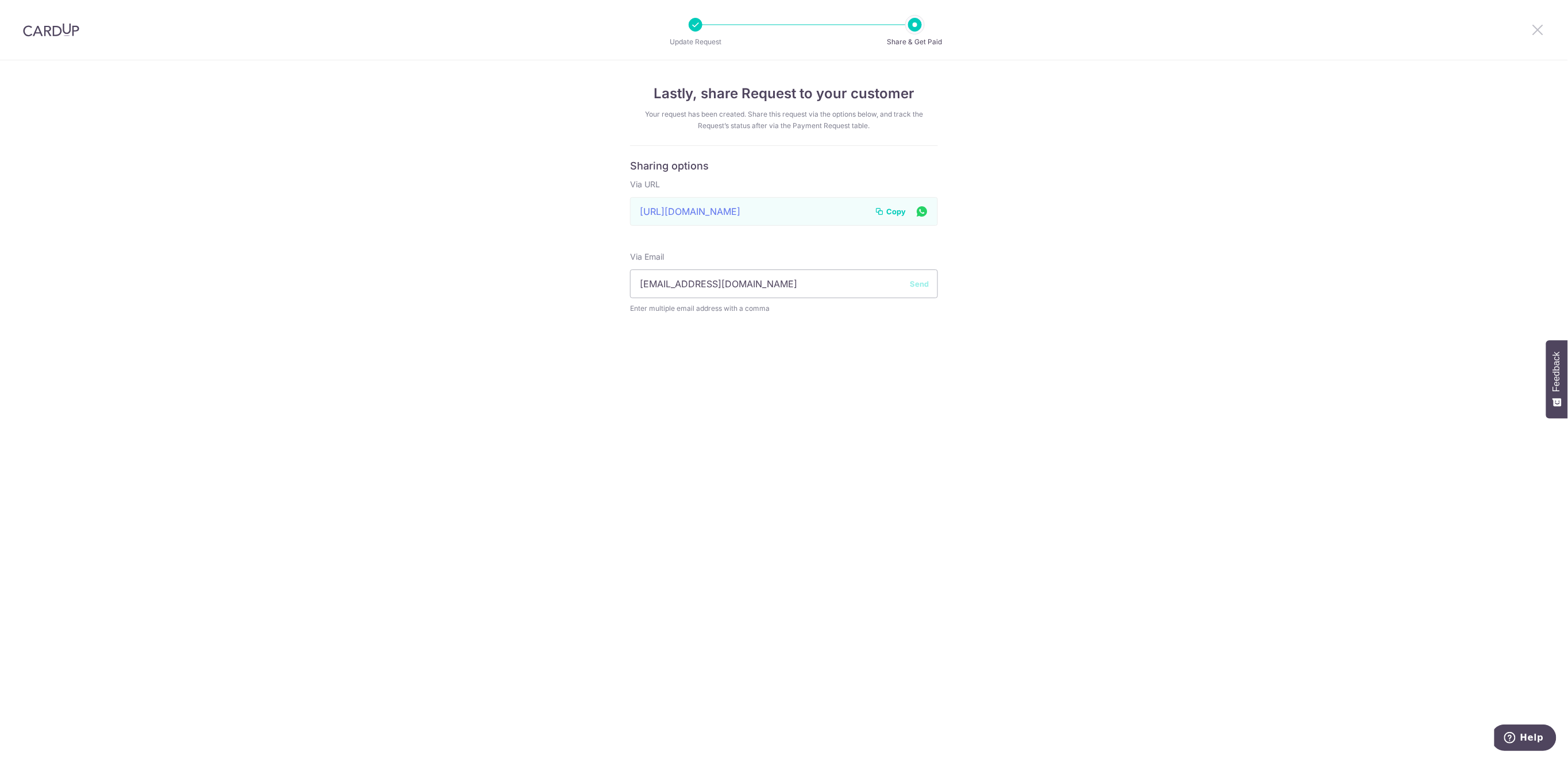
click at [1536, 31] on icon at bounding box center [1538, 30] width 14 height 15
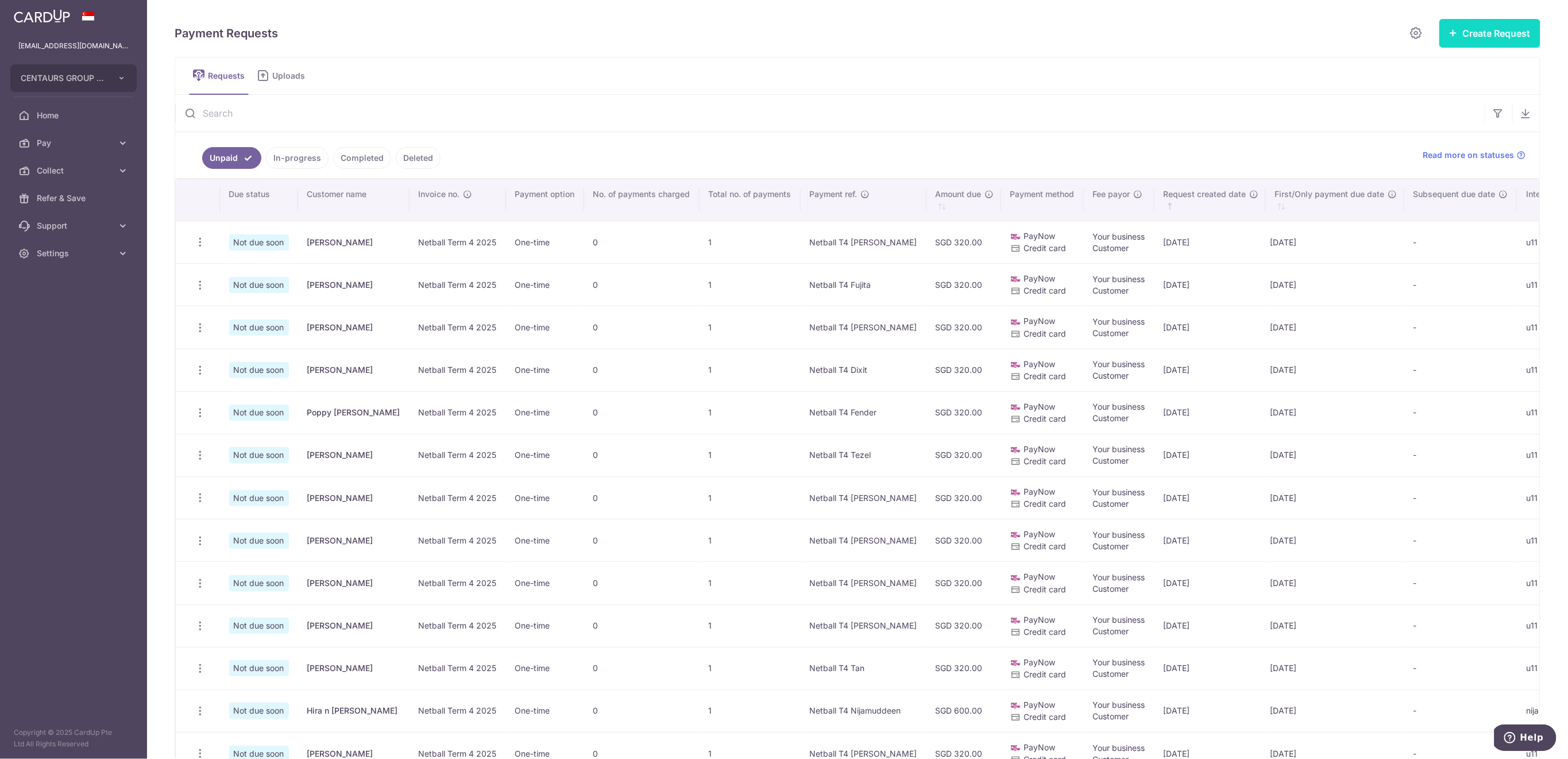
click at [1450, 35] on icon "button" at bounding box center [1454, 33] width 9 height 9
click at [1441, 92] on span "Multiple Requests" at bounding box center [1472, 97] width 118 height 14
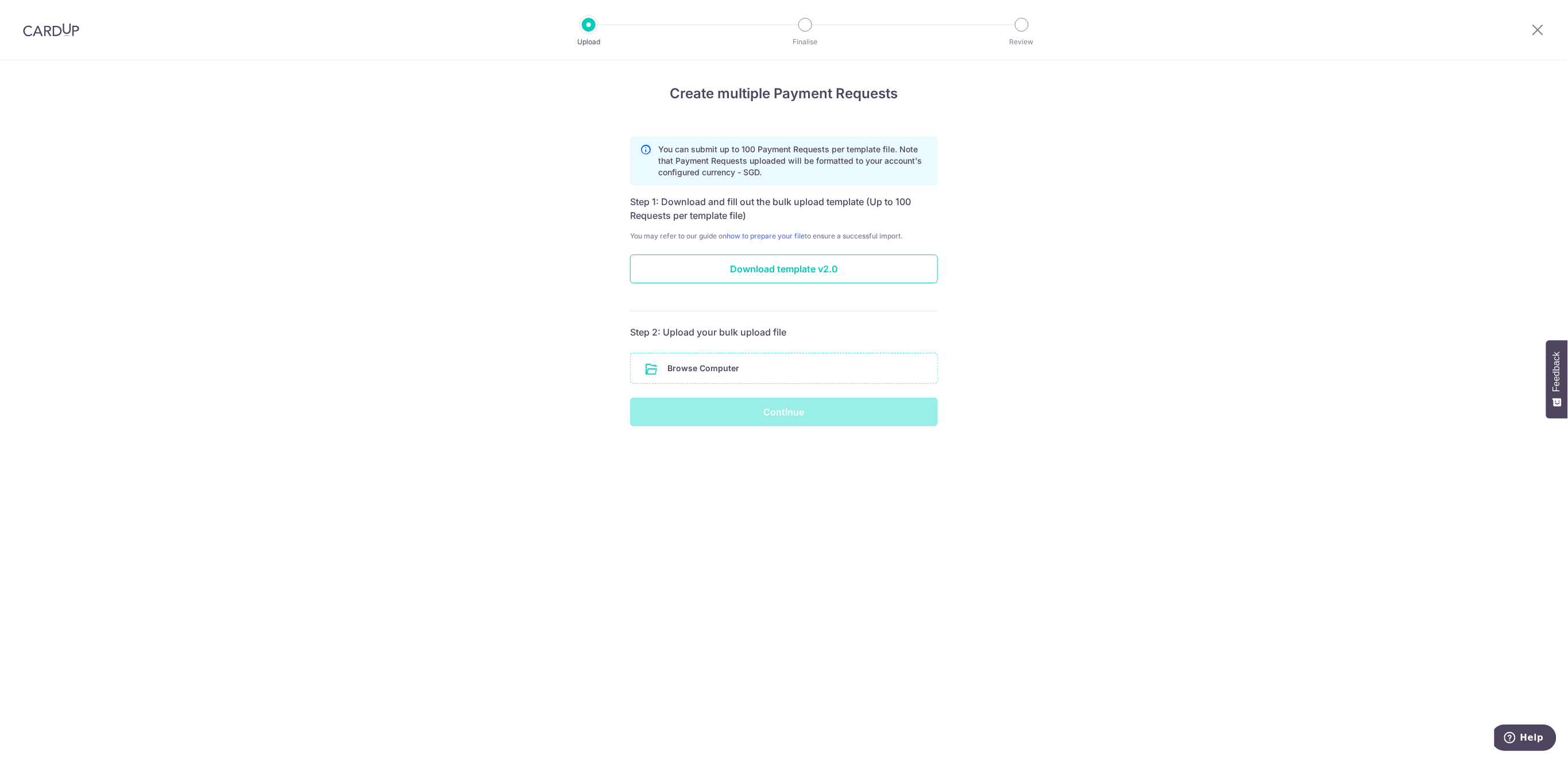
click at [716, 368] on input "file" at bounding box center [784, 368] width 307 height 30
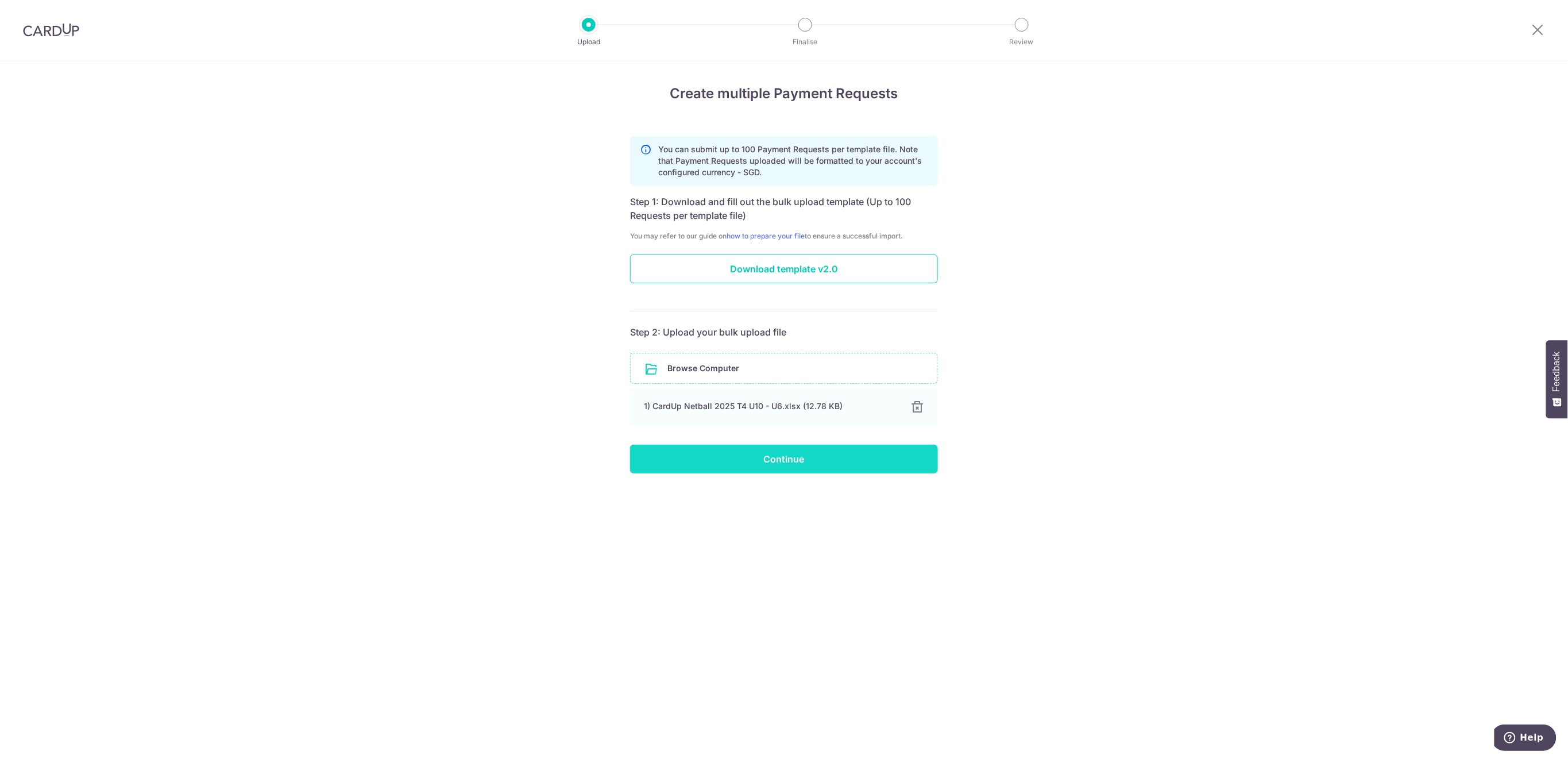
click at [807, 462] on input "Continue" at bounding box center [784, 458] width 308 height 29
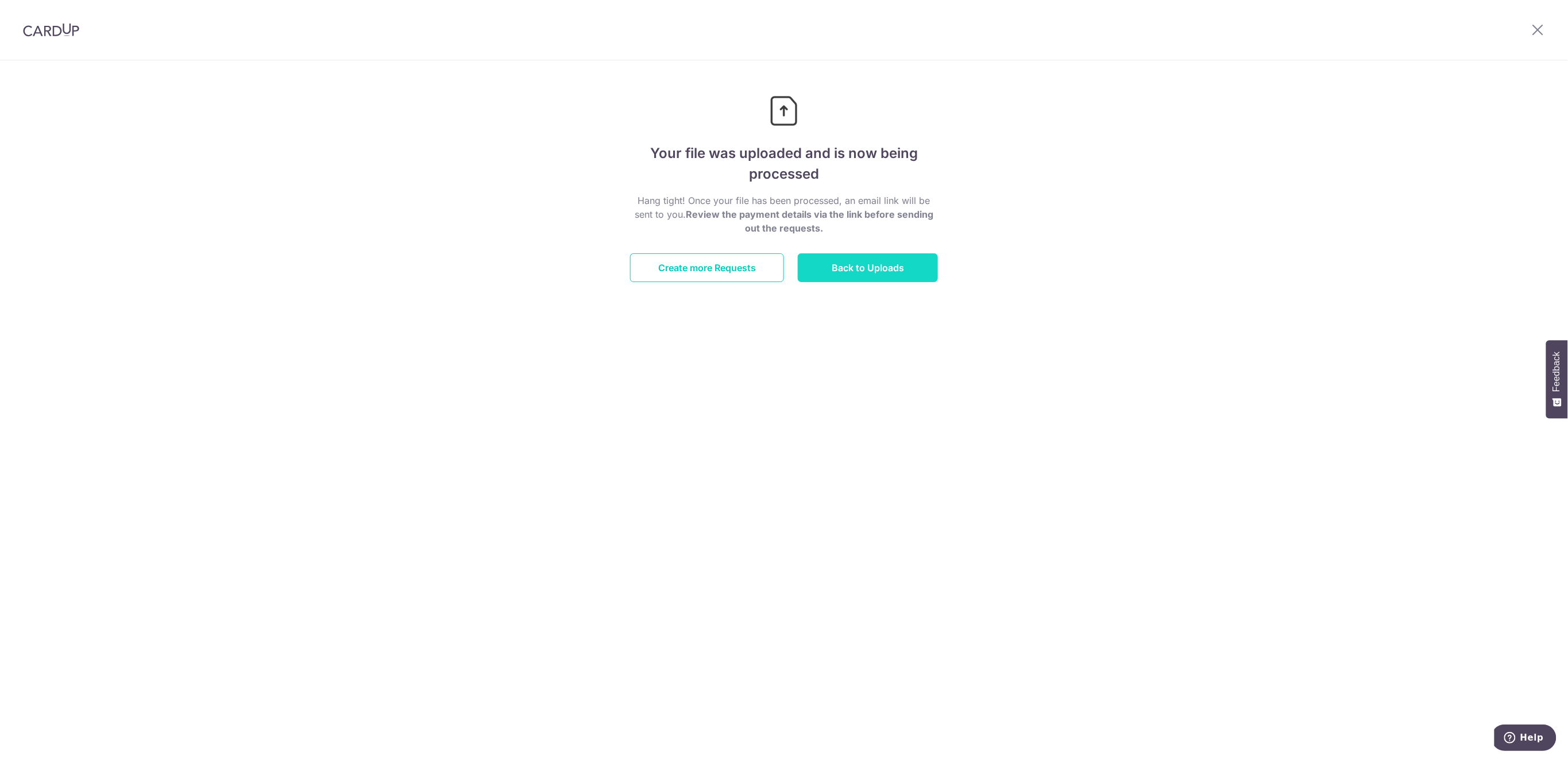
click at [860, 270] on link "Back to Uploads" at bounding box center [868, 267] width 140 height 29
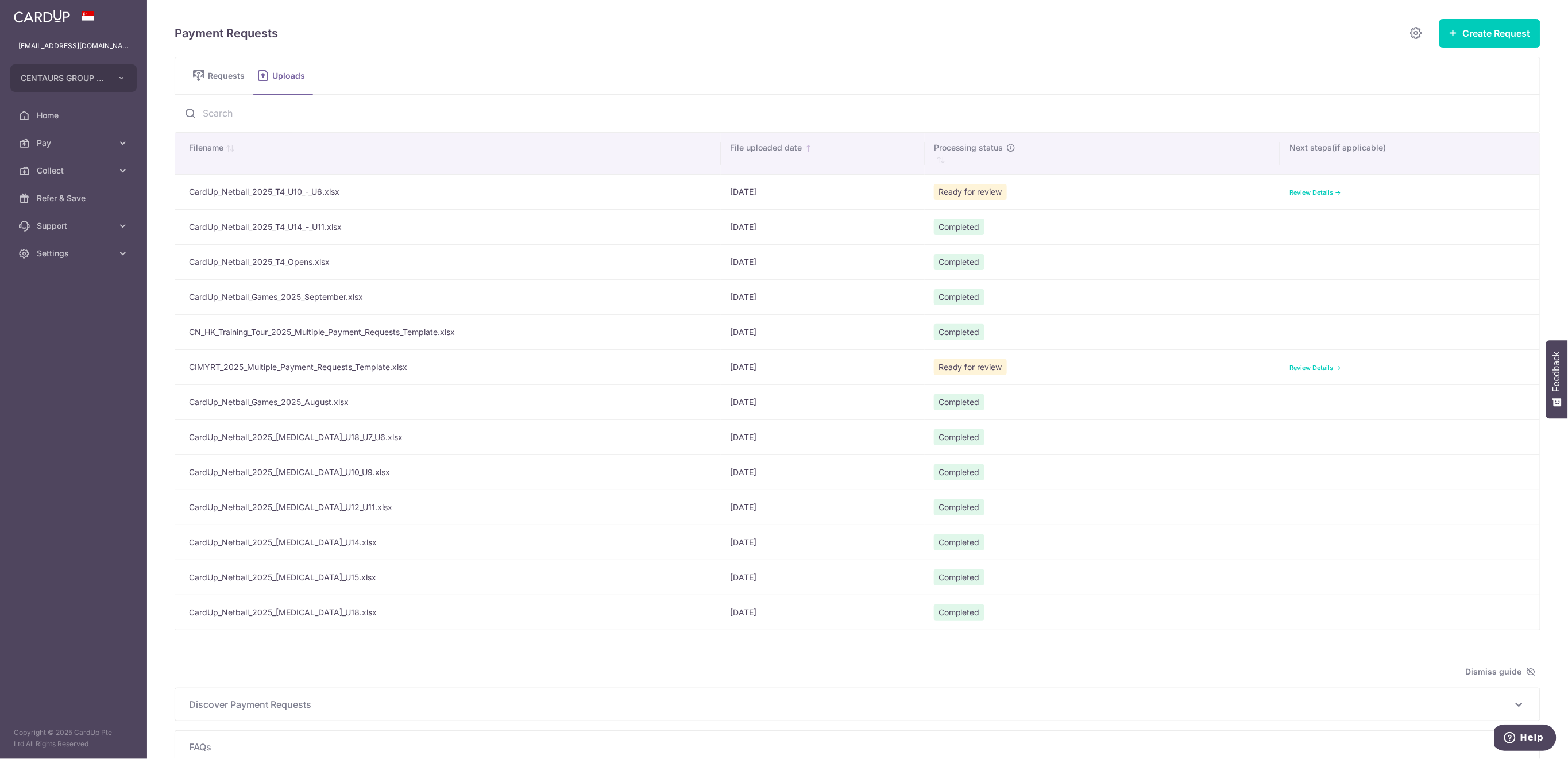
click at [1309, 191] on link "Review Details ->" at bounding box center [1316, 192] width 51 height 8
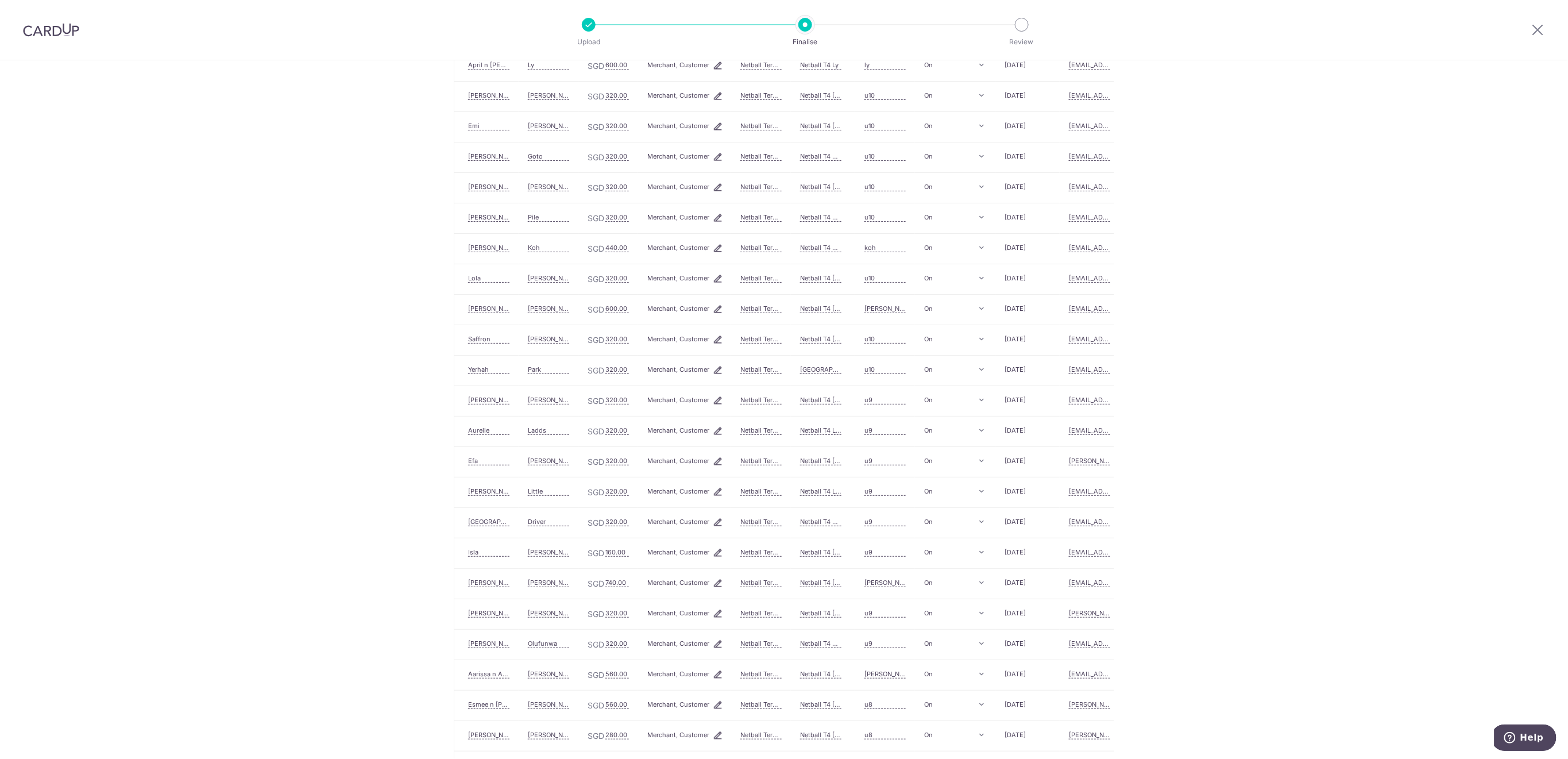
scroll to position [530, 0]
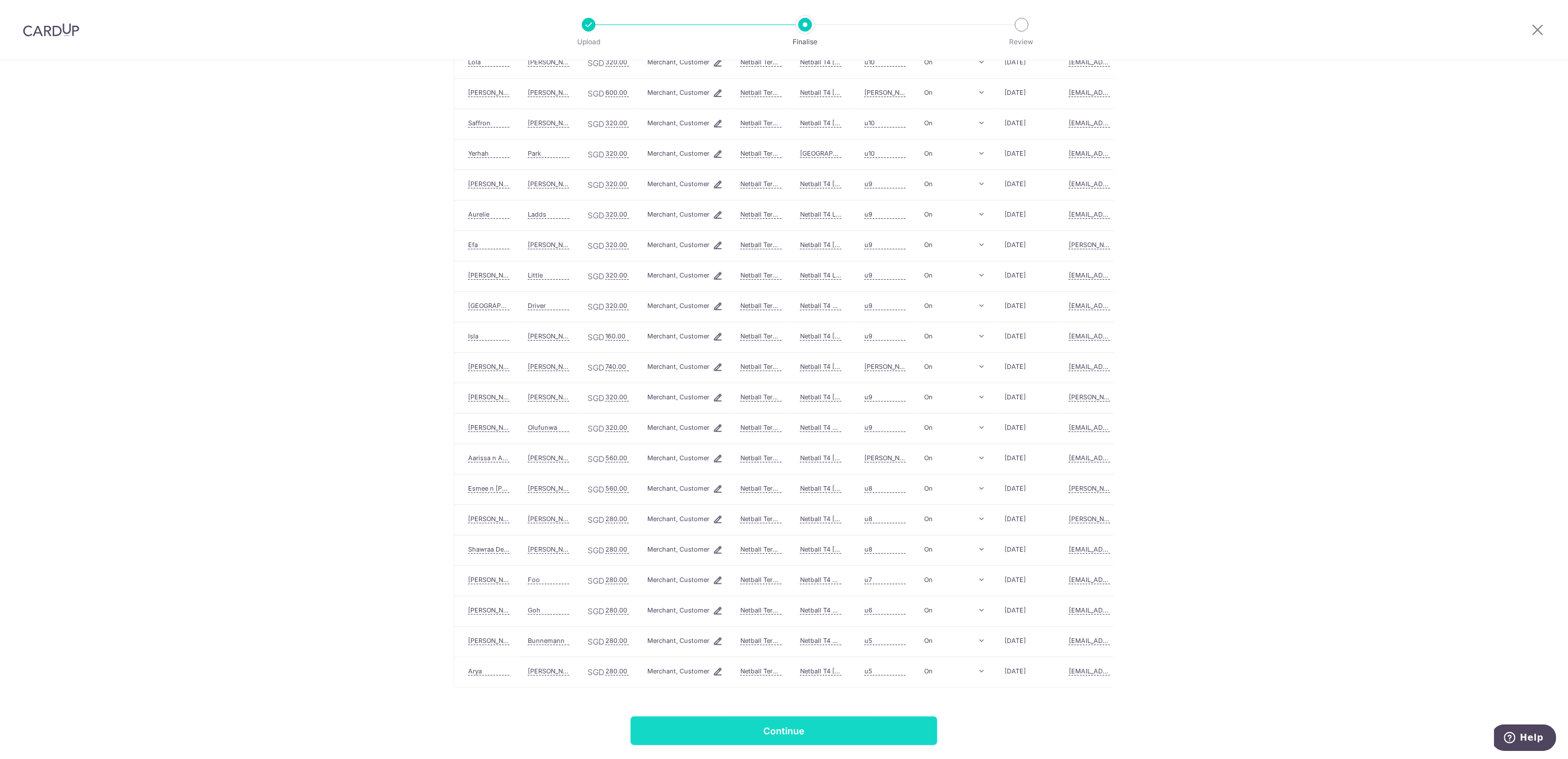
click at [914, 724] on input "Continue" at bounding box center [784, 729] width 307 height 29
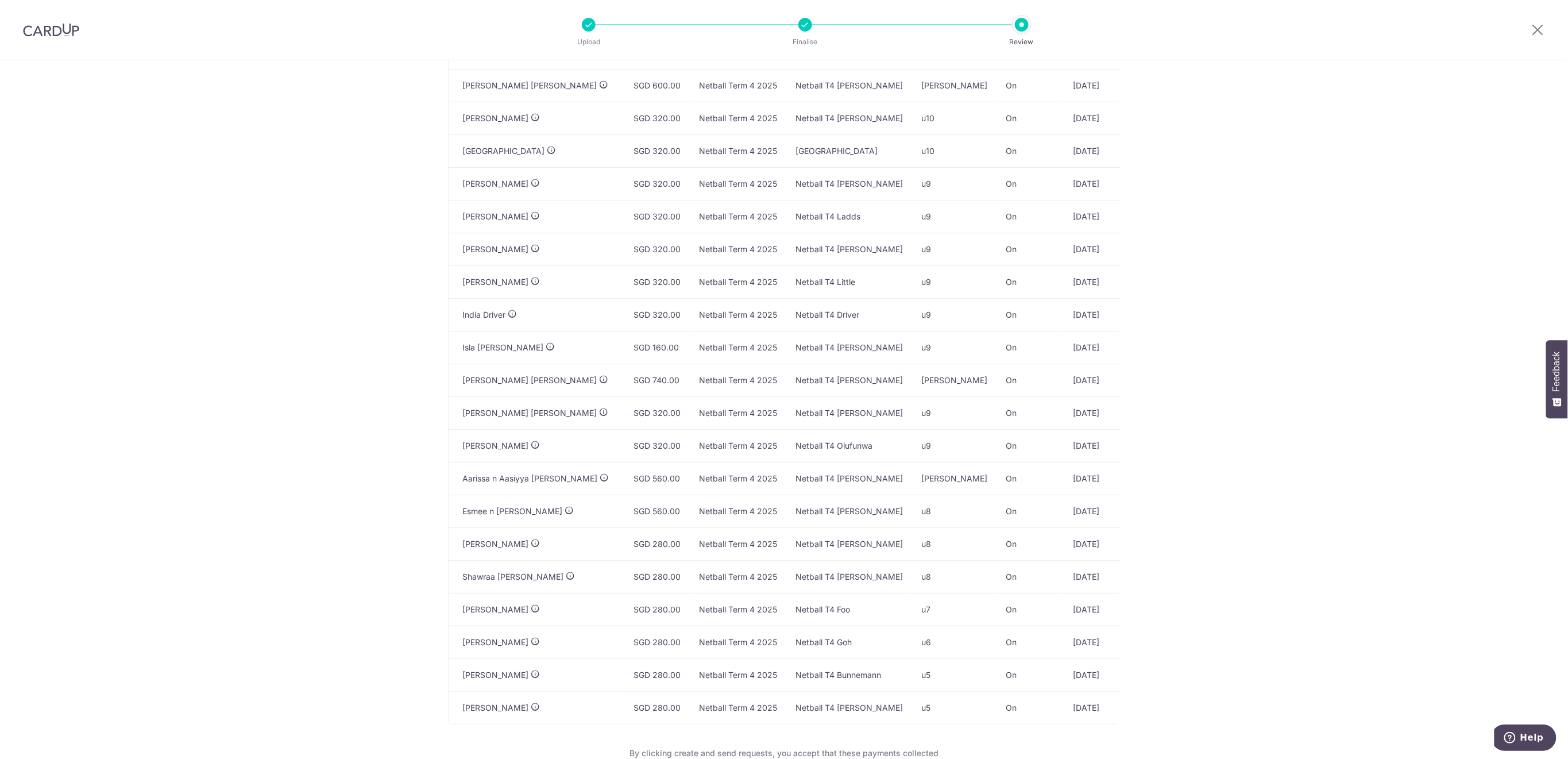
scroll to position [531, 0]
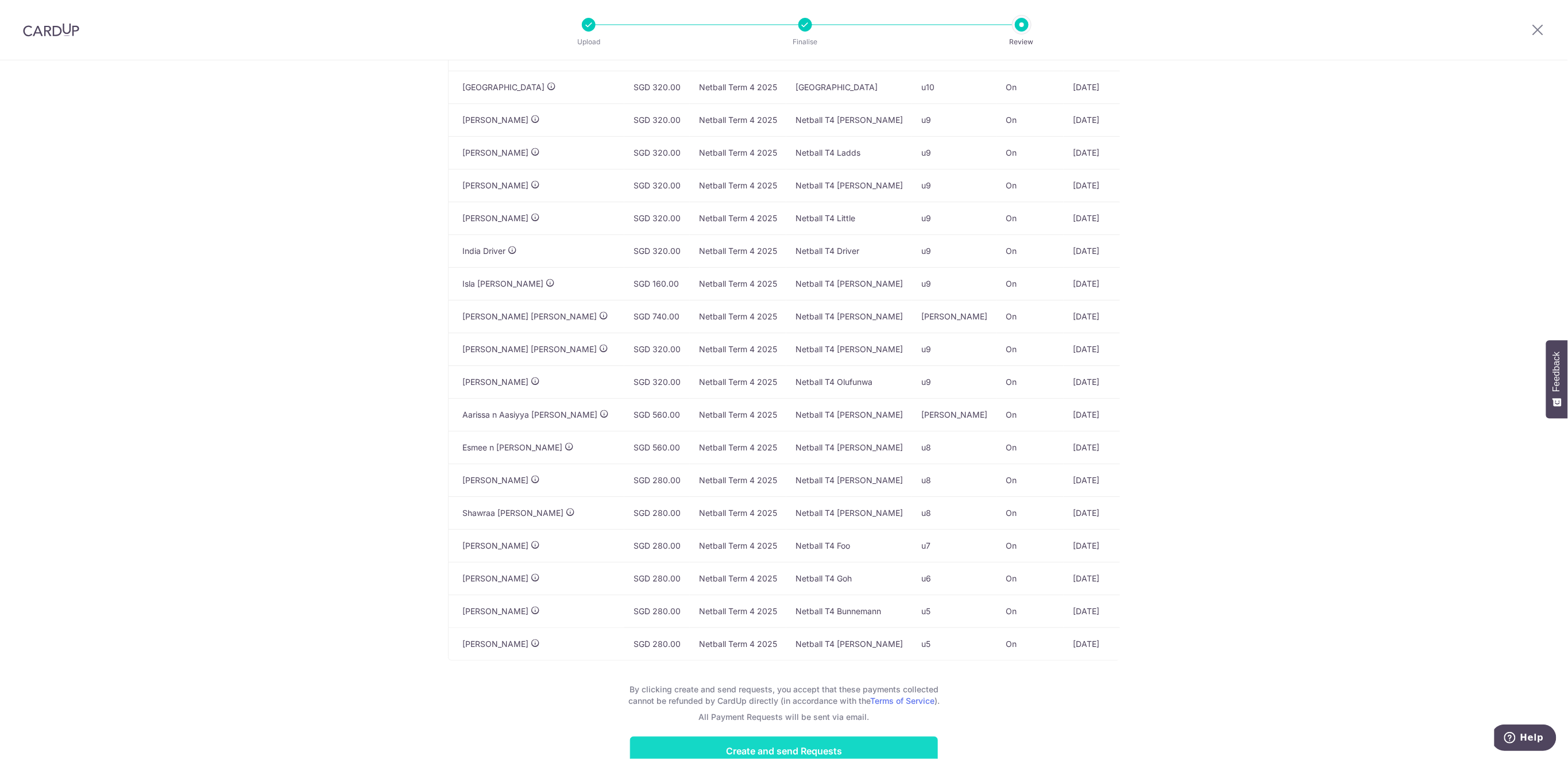
click at [880, 746] on input "Create and send Requests" at bounding box center [784, 750] width 308 height 29
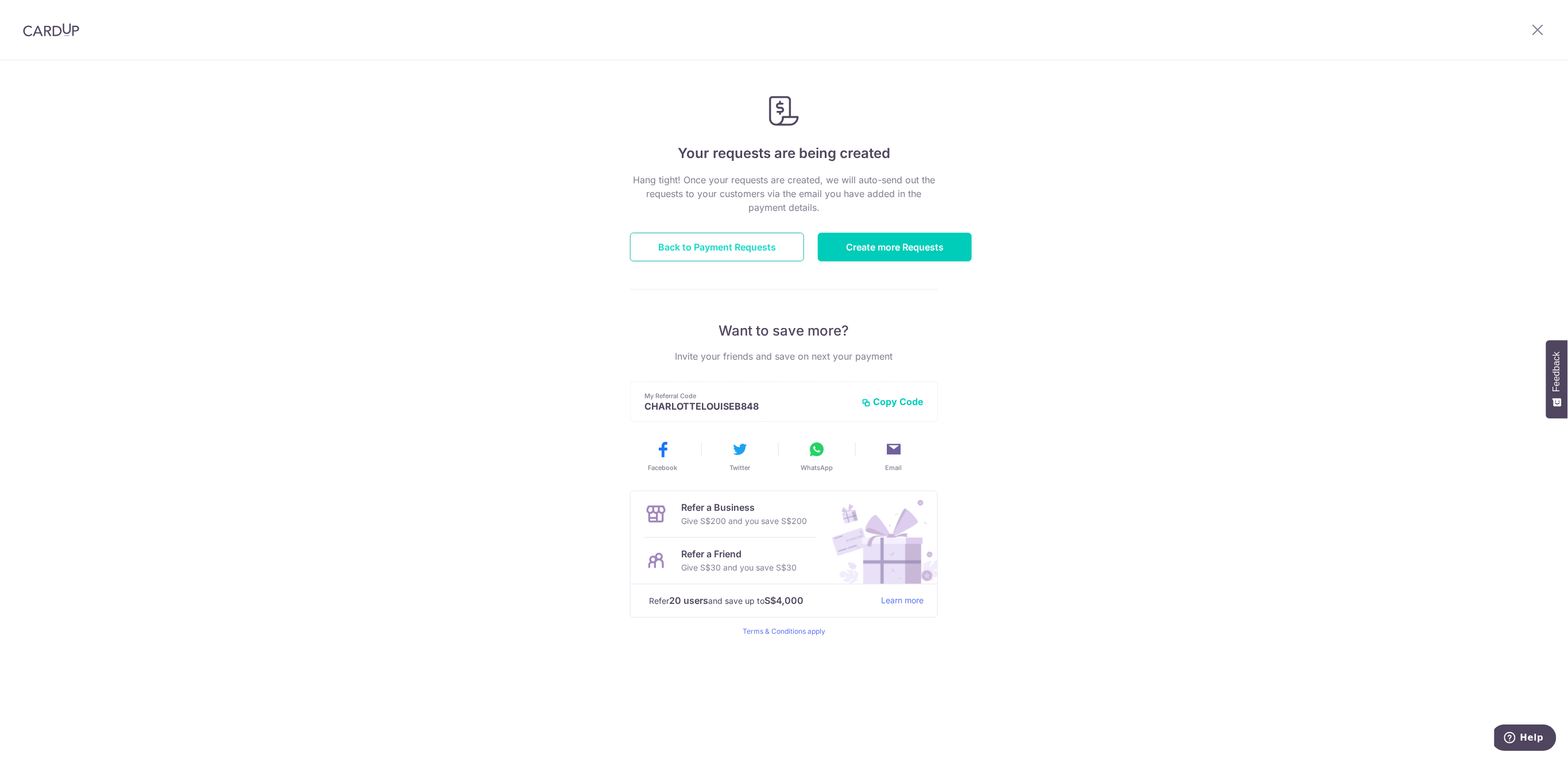
click at [764, 253] on link "Back to Payment Requests" at bounding box center [717, 246] width 175 height 29
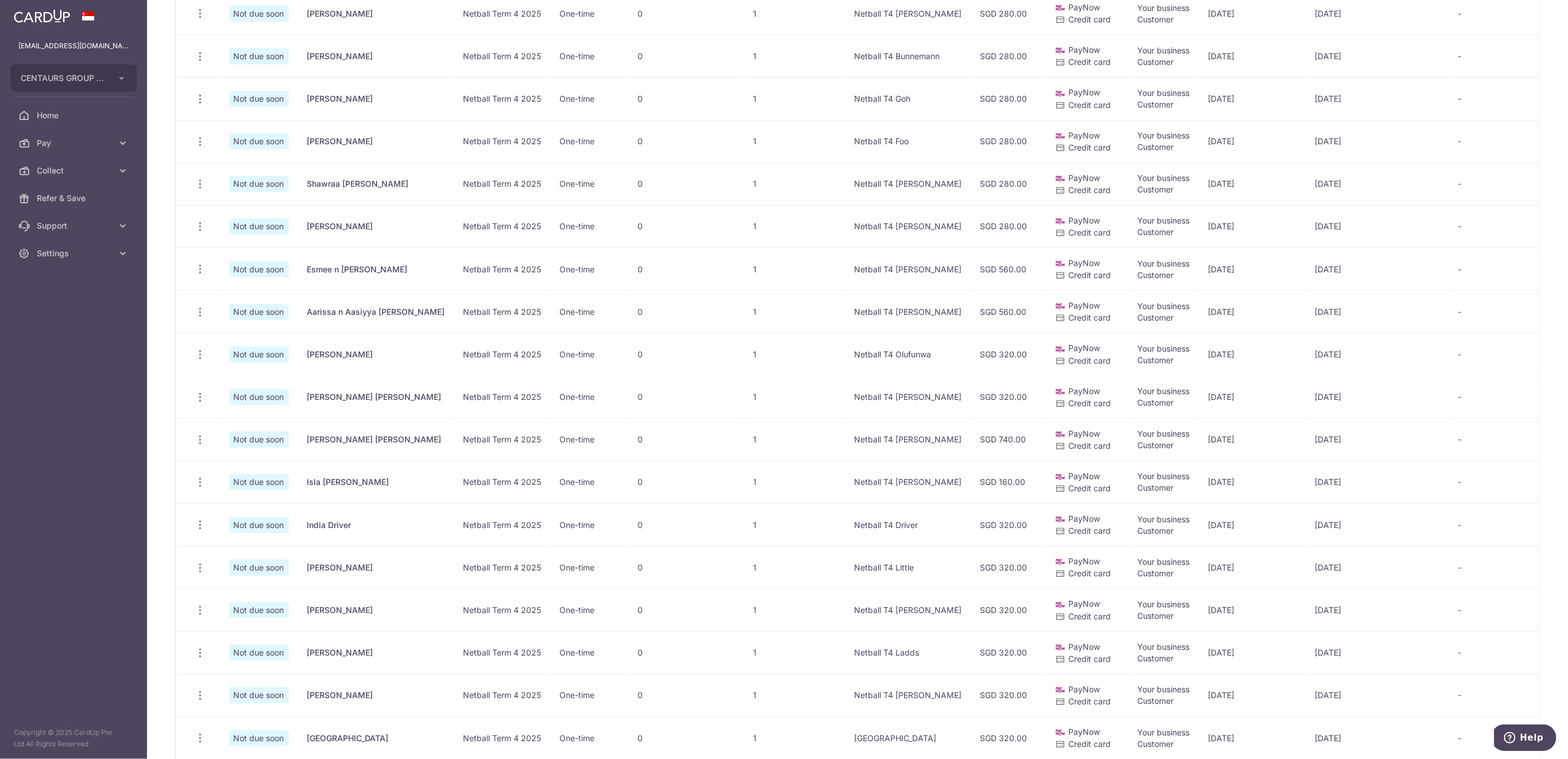
scroll to position [230, 0]
click at [88, 174] on span "Collect" at bounding box center [74, 171] width 76 height 12
click at [80, 200] on span "Dashboard" at bounding box center [74, 198] width 76 height 12
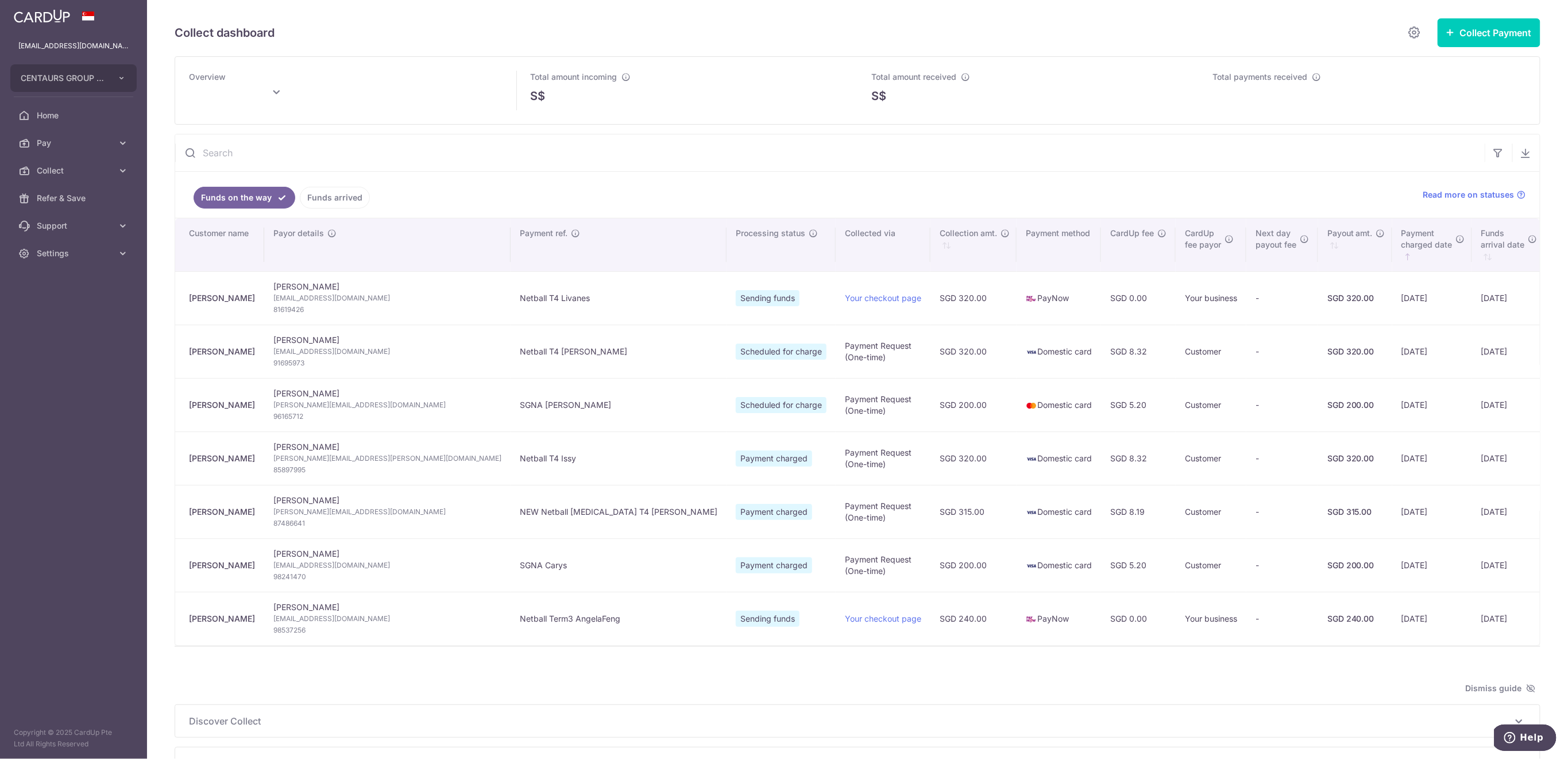
type input "[DATE]"
